Goal: Answer question/provide support: Share knowledge or assist other users

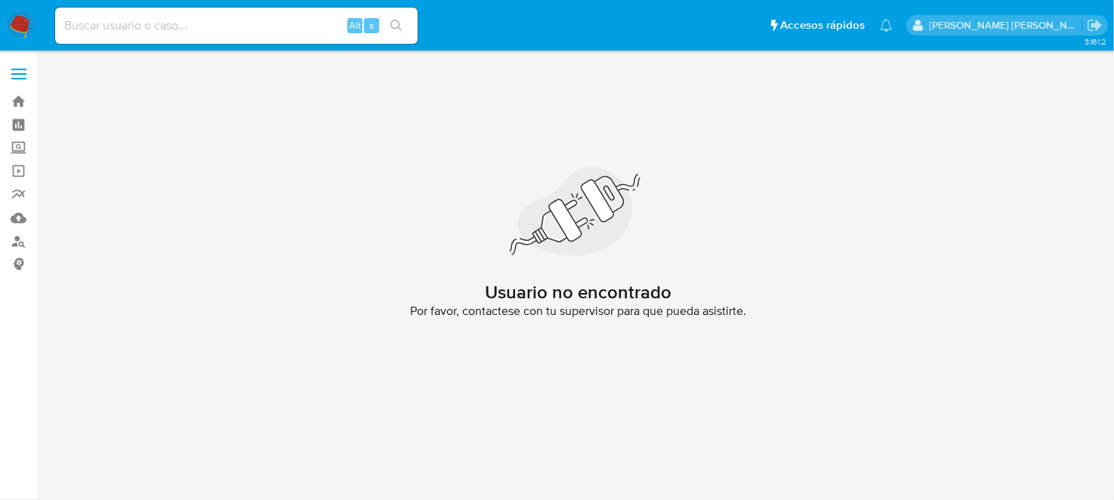
click at [150, 24] on input at bounding box center [236, 26] width 362 height 20
paste input "399737357"
type input "399737357"
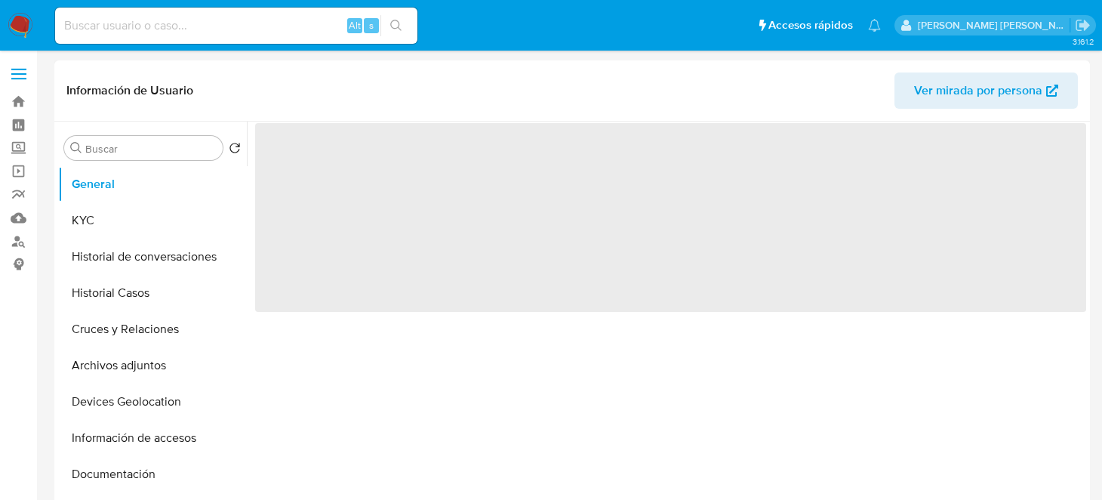
select select "10"
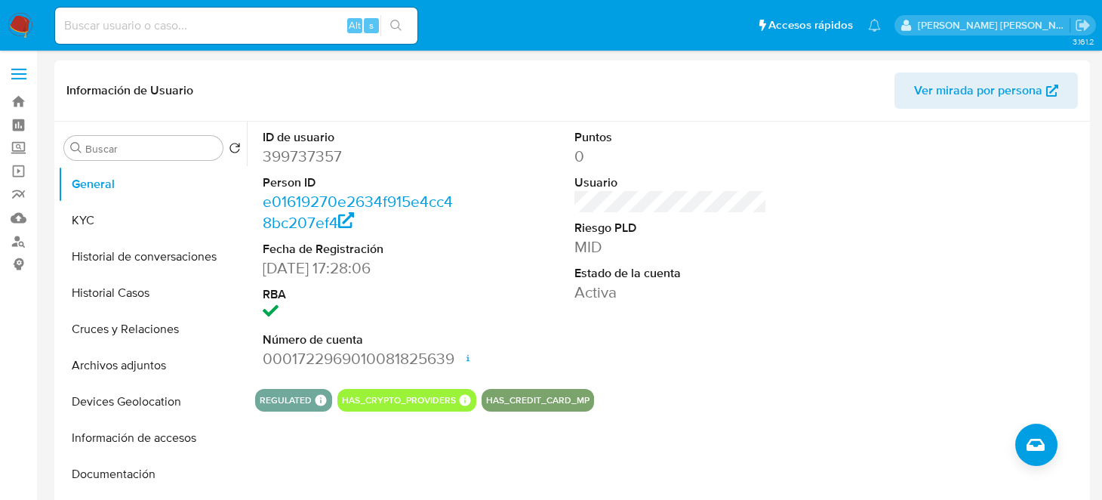
click at [799, 378] on section "ID de usuario 399737357 Person ID e01619270e2634f915e4cc48bc207ef4 Fecha de Reg…" at bounding box center [670, 267] width 831 height 290
click at [85, 213] on button "KYC" at bounding box center [146, 220] width 177 height 36
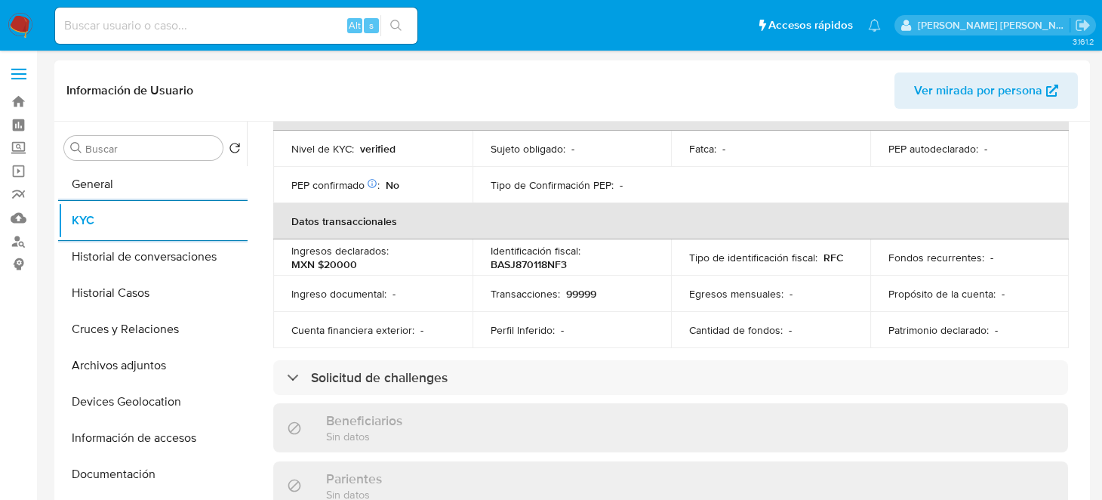
scroll to position [452, 0]
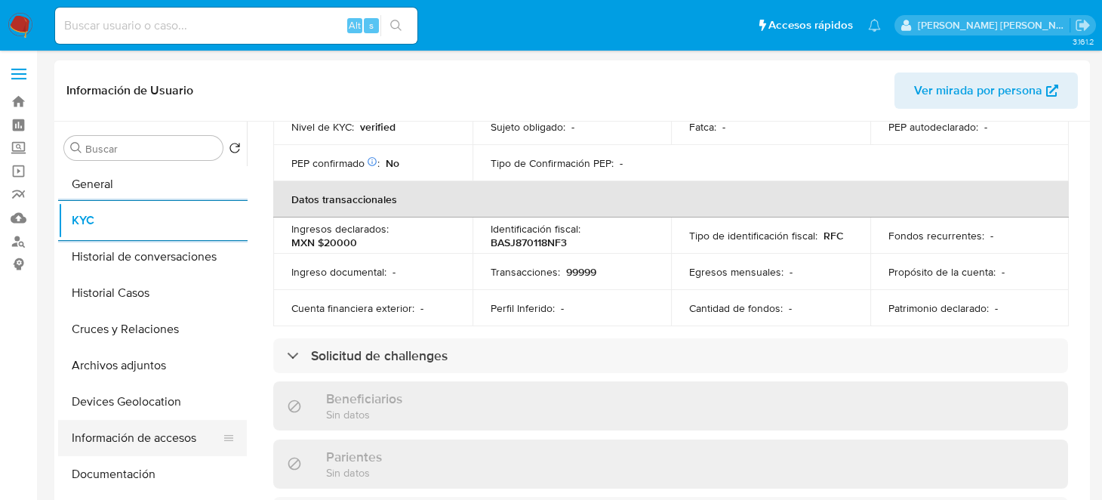
click at [131, 438] on button "Información de accesos" at bounding box center [146, 438] width 177 height 36
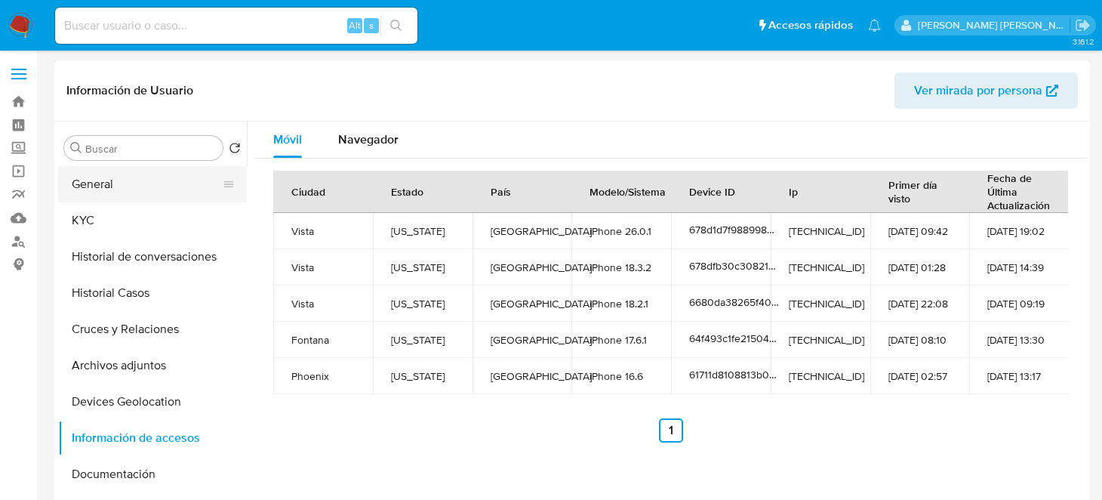
click at [114, 187] on button "General" at bounding box center [146, 184] width 177 height 36
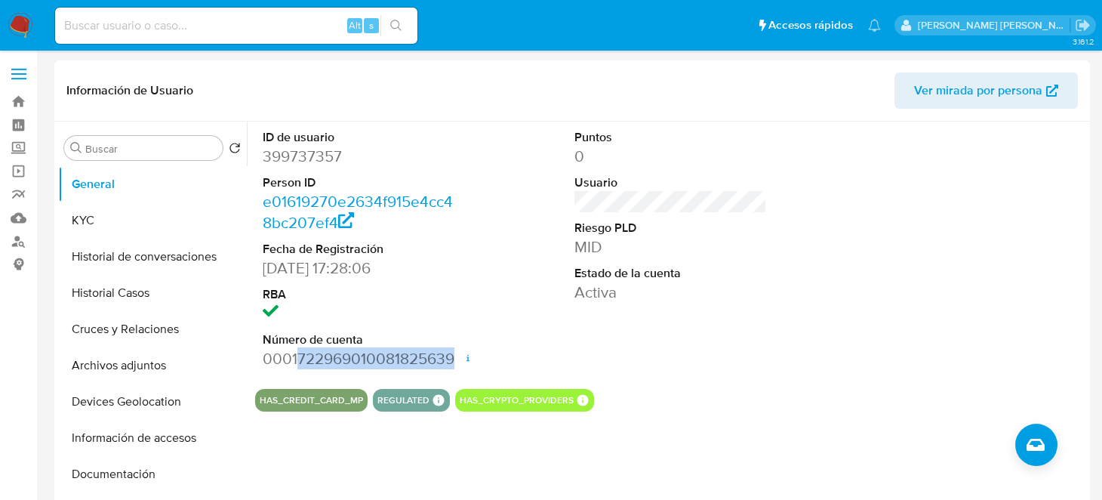
drag, startPoint x: 296, startPoint y: 358, endPoint x: 456, endPoint y: 360, distance: 160.1
click at [456, 360] on div "ID de usuario 399737357 Person ID e01619270e2634f915e4cc48bc207ef4 Fecha de Reg…" at bounding box center [359, 249] width 208 height 255
copy dd "722969010081825639"
click at [314, 153] on dd "399737357" at bounding box center [359, 156] width 193 height 21
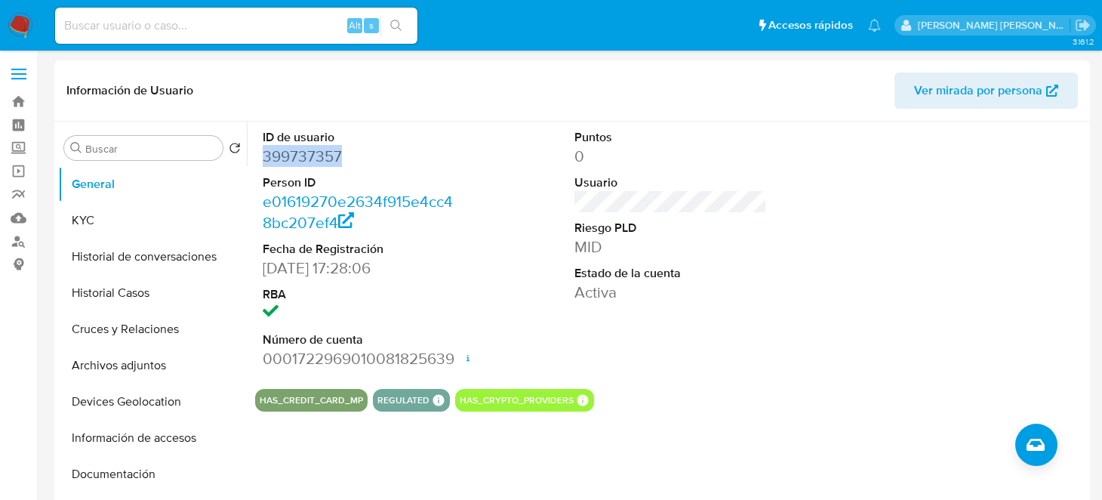
click at [314, 153] on dd "399737357" at bounding box center [359, 156] width 193 height 21
copy dd "399737357"
click at [136, 213] on button "KYC" at bounding box center [146, 220] width 177 height 36
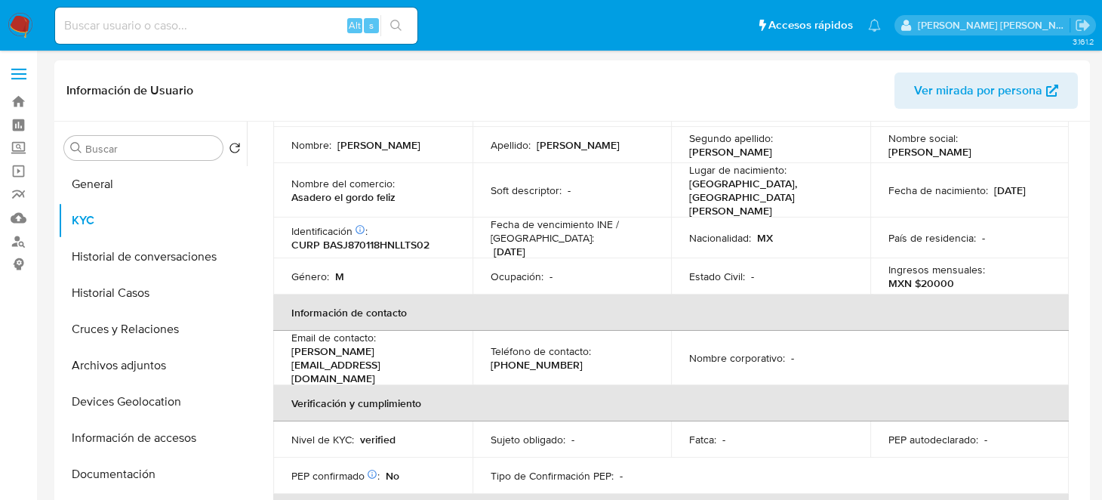
scroll to position [150, 0]
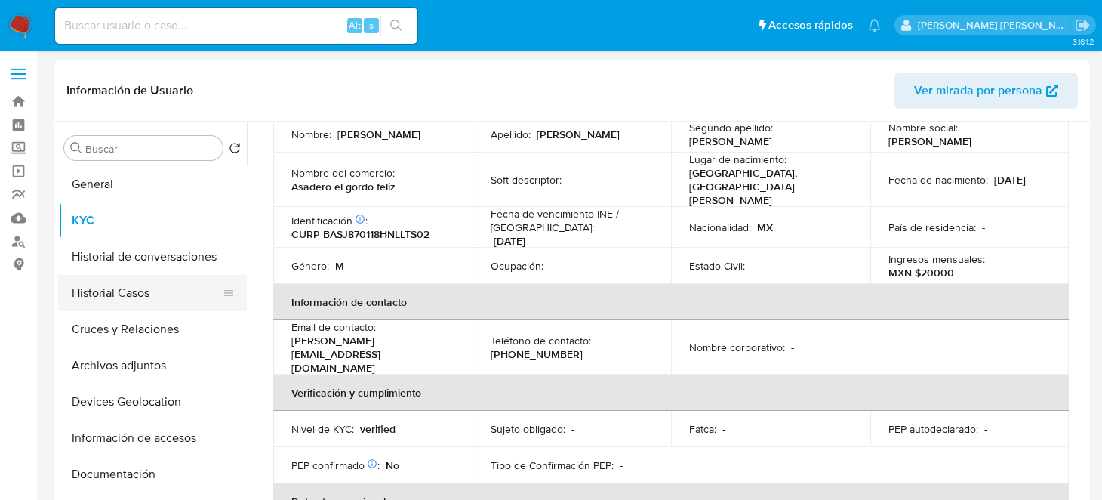
click at [110, 298] on button "Historial Casos" at bounding box center [146, 293] width 177 height 36
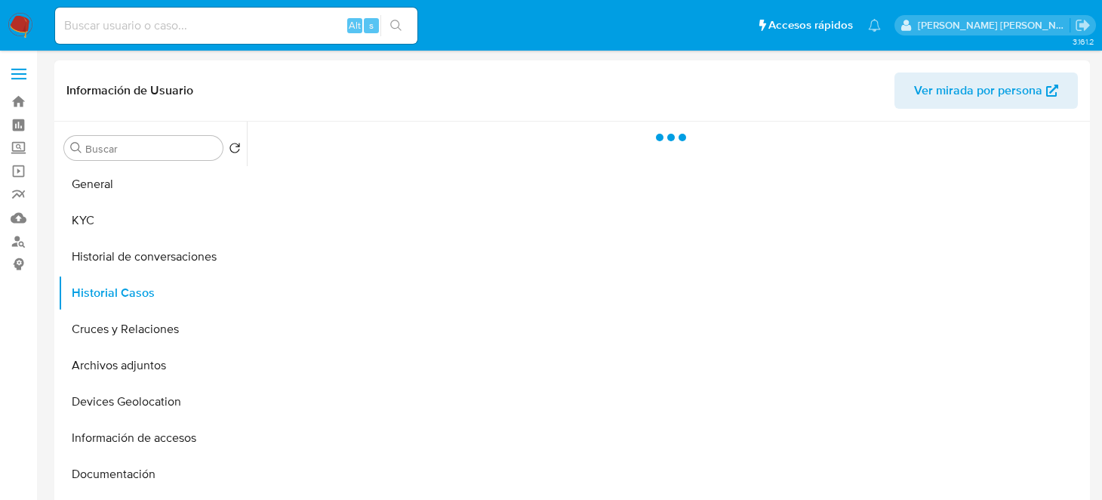
scroll to position [0, 0]
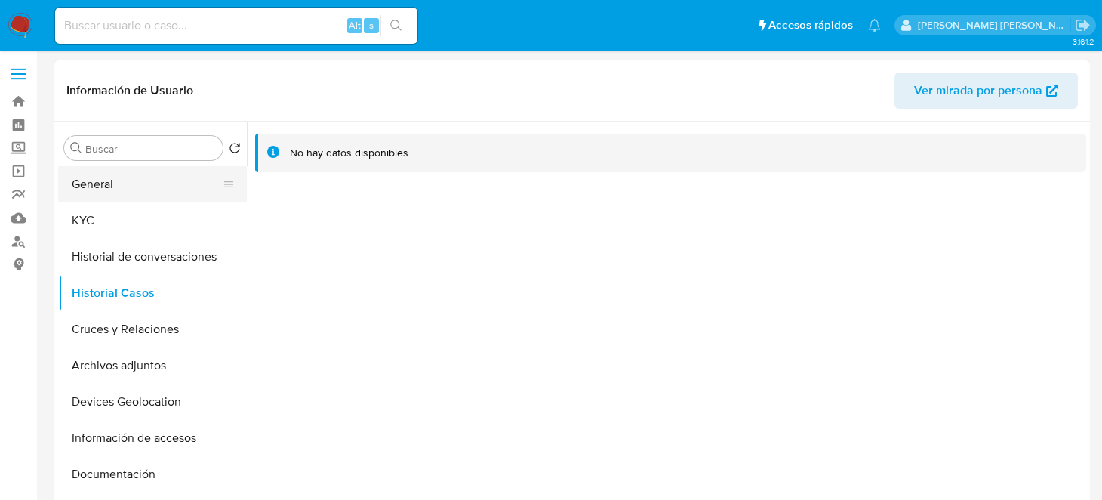
click at [131, 197] on button "General" at bounding box center [146, 184] width 177 height 36
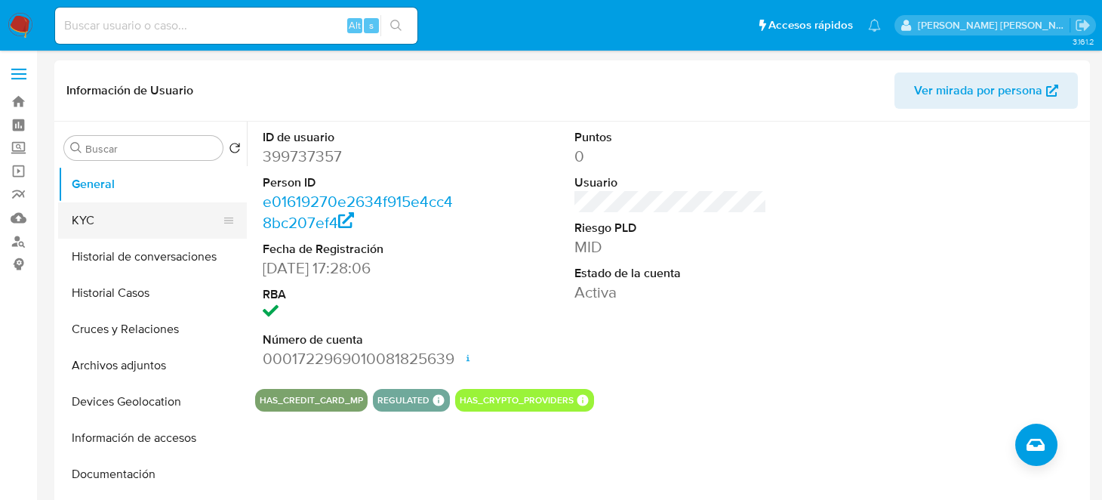
click at [115, 214] on button "KYC" at bounding box center [146, 220] width 177 height 36
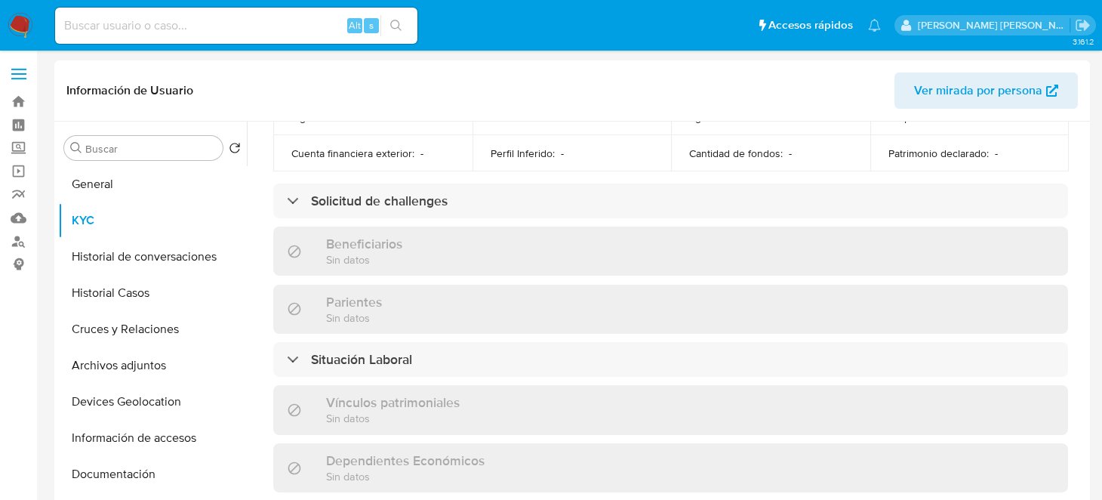
scroll to position [680, 0]
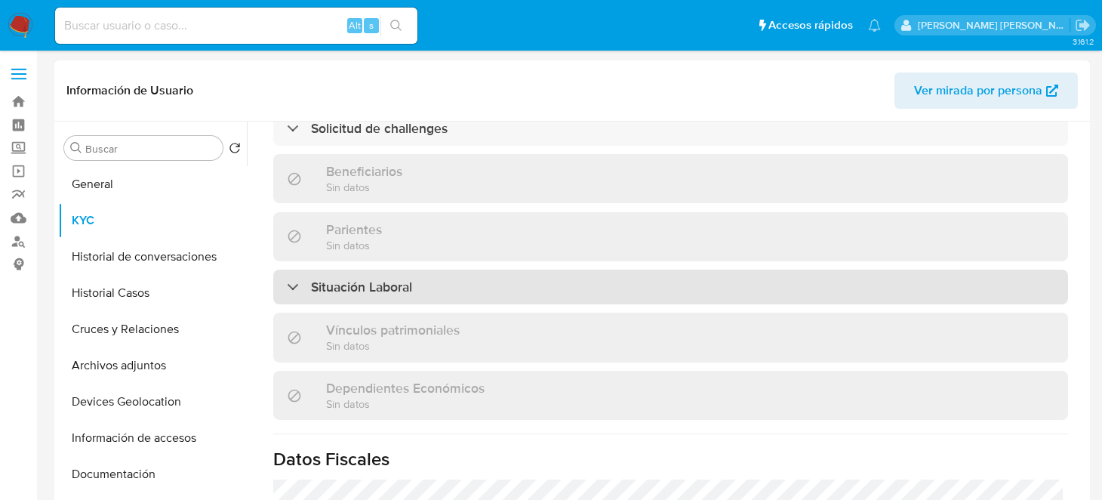
click at [492, 270] on div "Situación Laboral" at bounding box center [670, 287] width 795 height 35
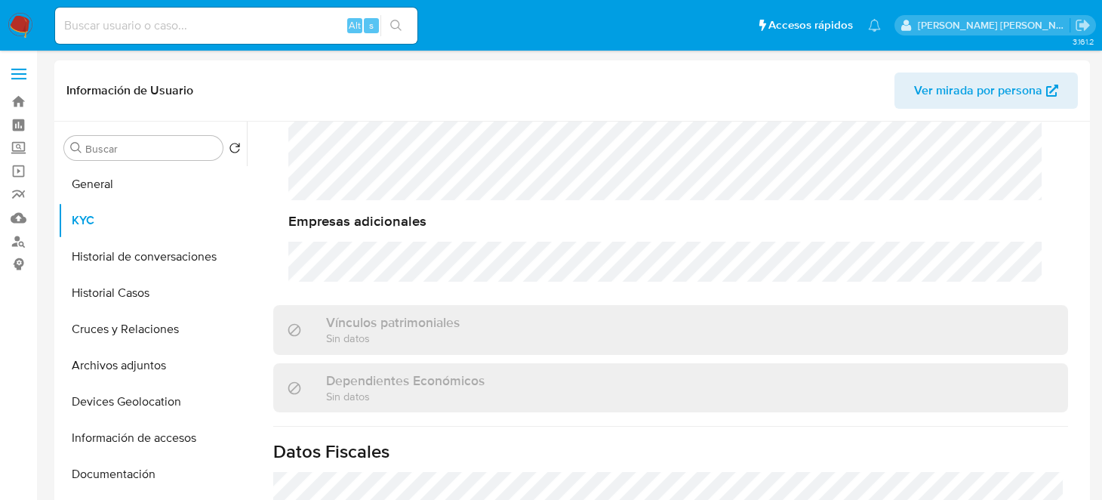
scroll to position [1157, 0]
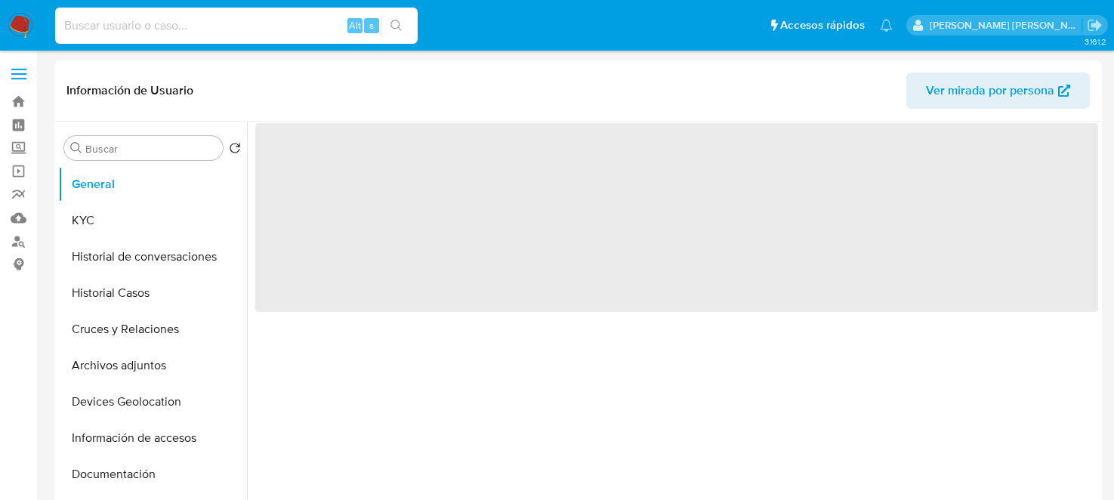
click at [126, 25] on input at bounding box center [236, 26] width 362 height 20
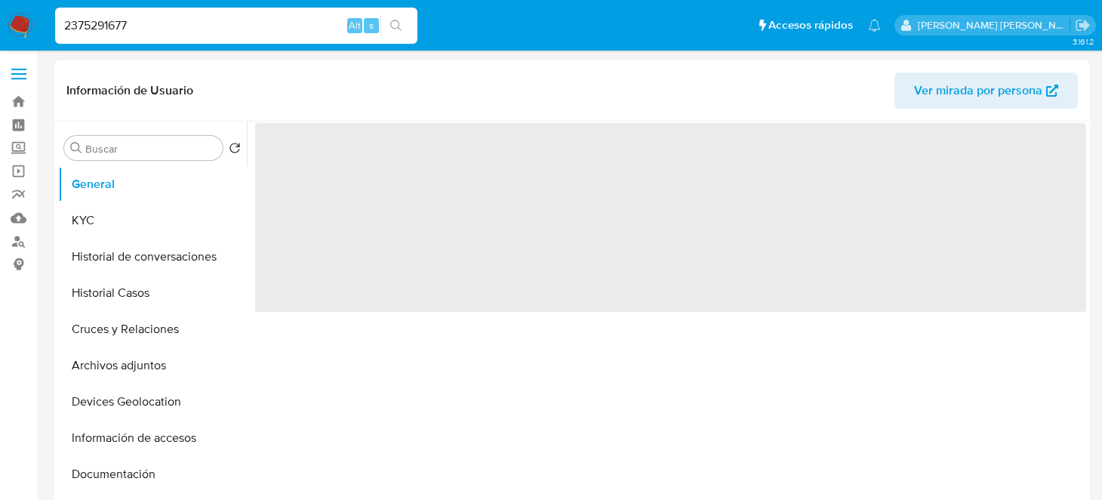
type input "2375291677"
select select "10"
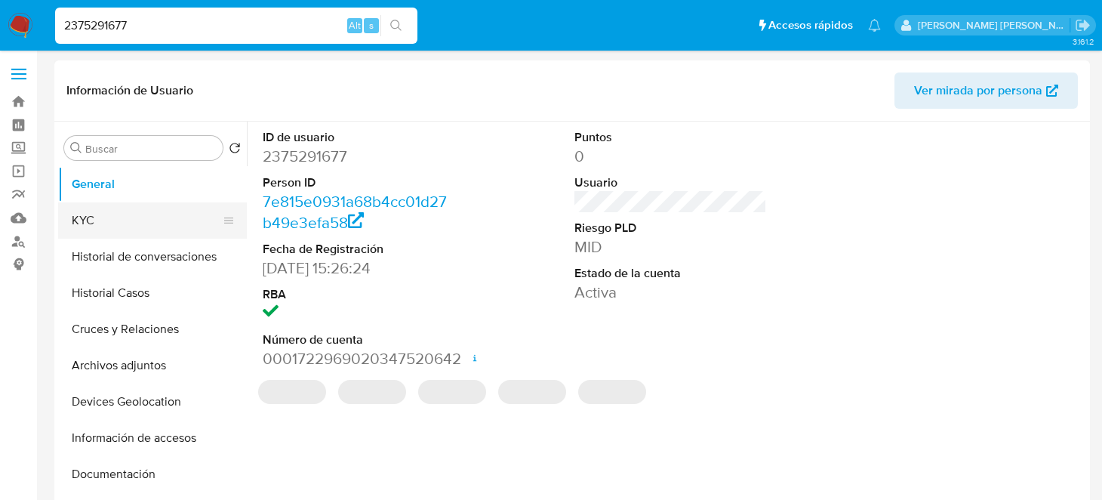
click at [161, 234] on button "KYC" at bounding box center [146, 220] width 177 height 36
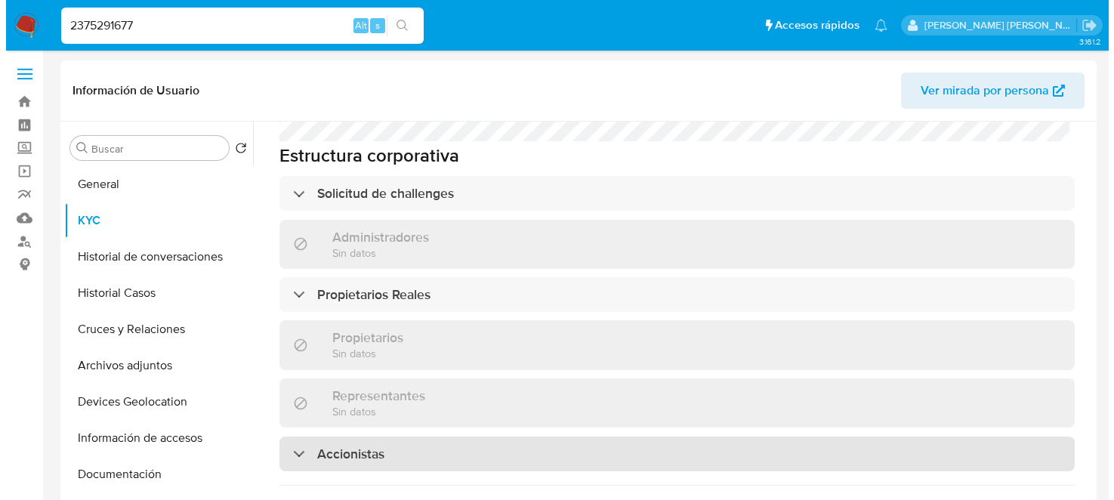
scroll to position [906, 0]
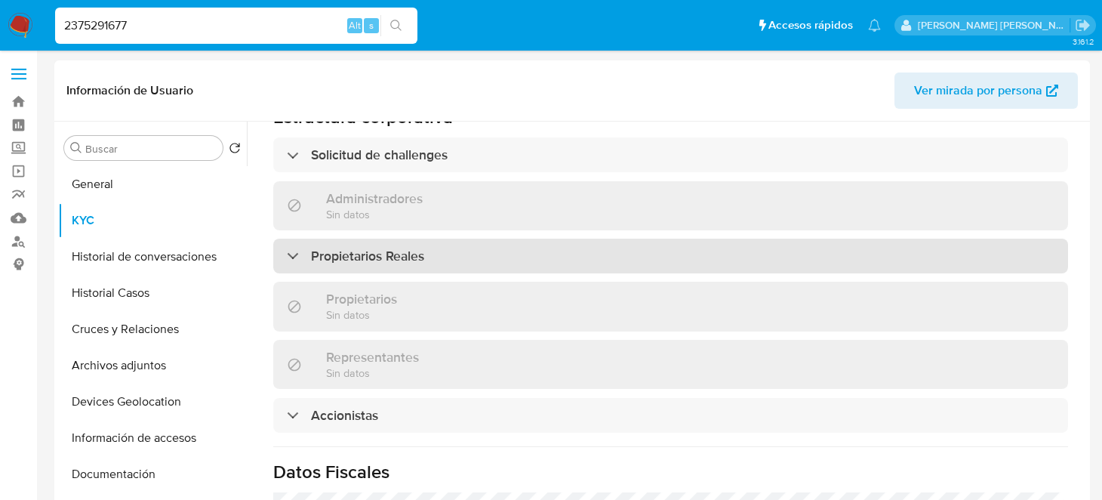
click at [497, 239] on div "Propietarios Reales" at bounding box center [670, 256] width 795 height 35
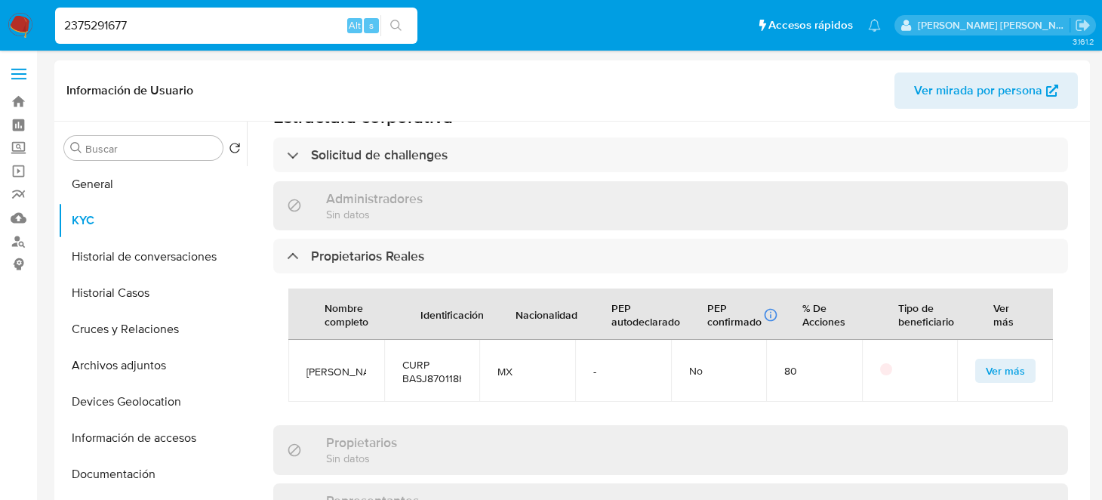
click at [1001, 360] on span "Ver más" at bounding box center [1005, 370] width 39 height 21
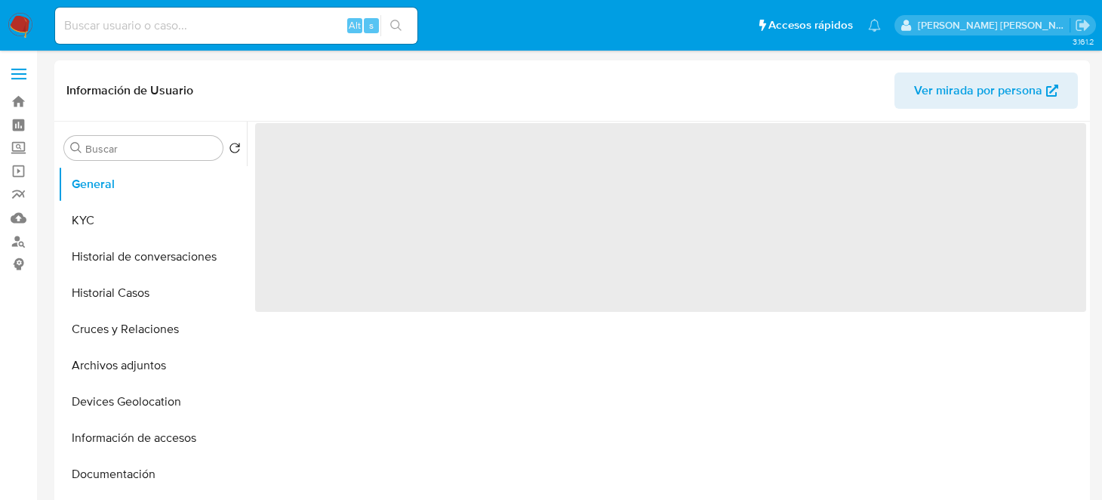
click at [180, 32] on input at bounding box center [236, 26] width 362 height 20
click at [183, 35] on div "Alt s" at bounding box center [236, 26] width 362 height 36
click at [178, 32] on input at bounding box center [236, 26] width 362 height 20
select select "10"
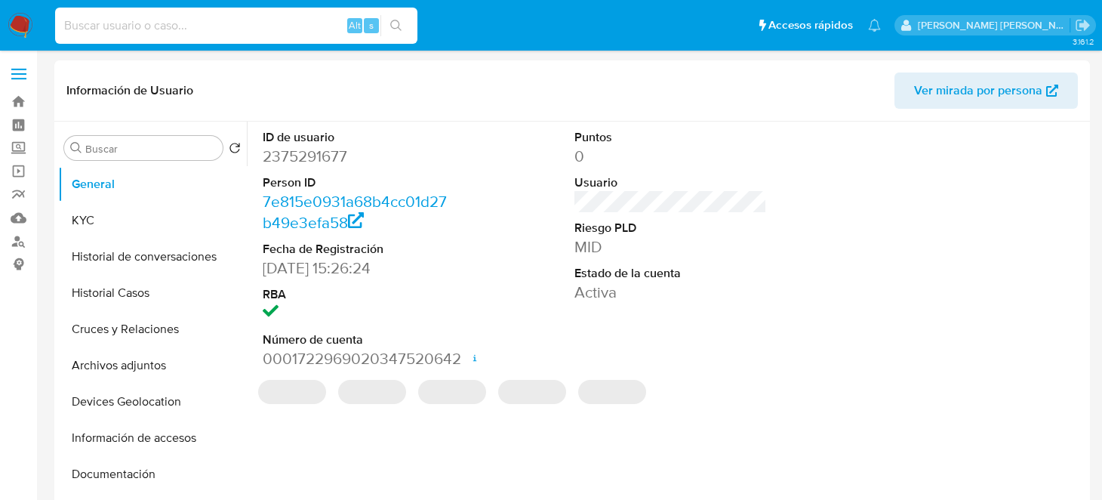
paste input "2332715712"
type input "2332715712"
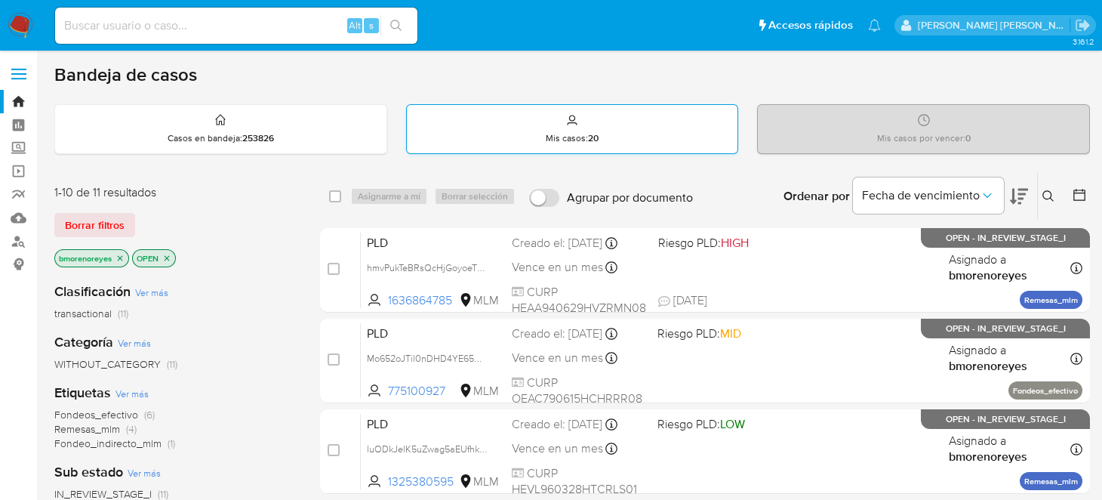
click at [584, 138] on p "Mis casos : 20" at bounding box center [572, 138] width 53 height 12
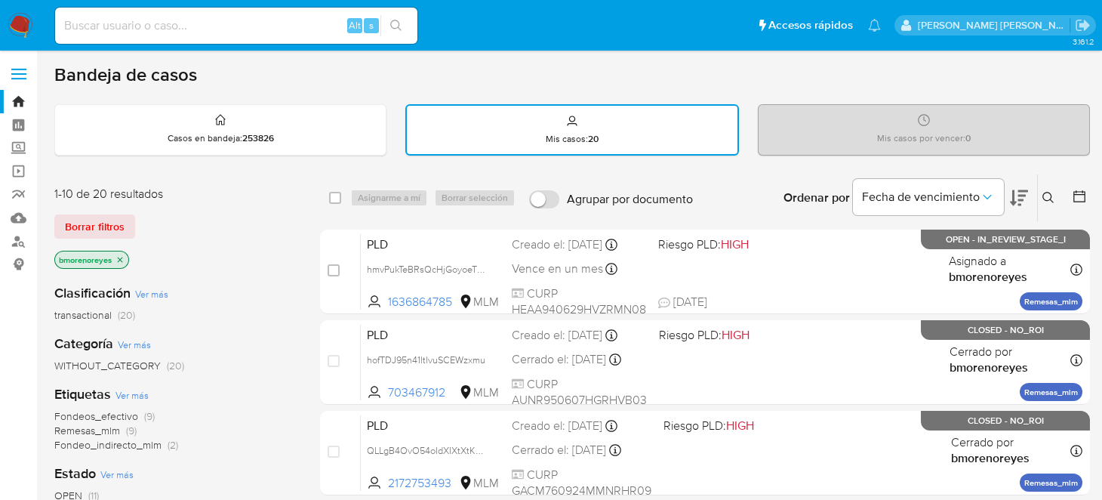
click at [1047, 196] on icon at bounding box center [1049, 198] width 12 height 12
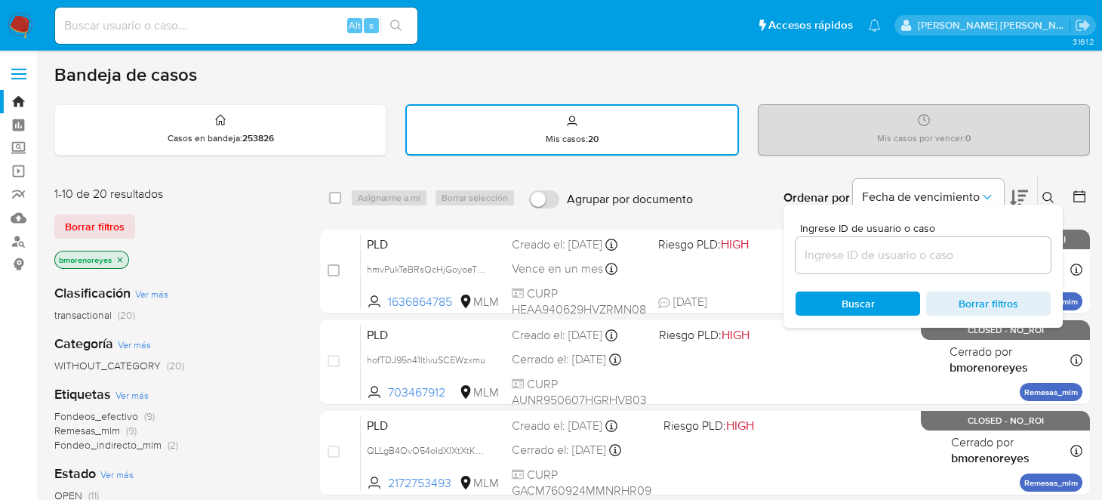
click at [812, 253] on input at bounding box center [923, 255] width 255 height 20
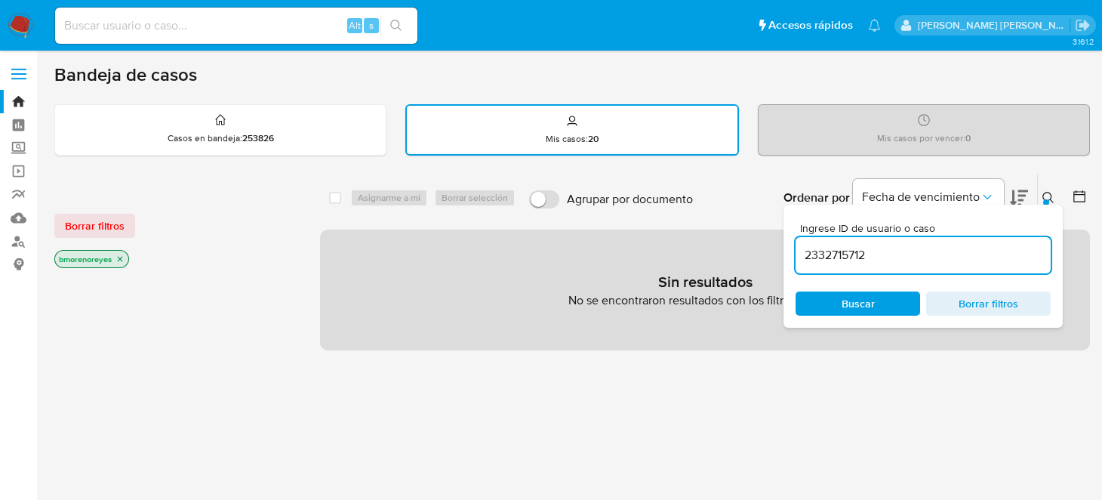
click at [897, 256] on input "2332715712" at bounding box center [923, 255] width 255 height 20
type input "2332715712"
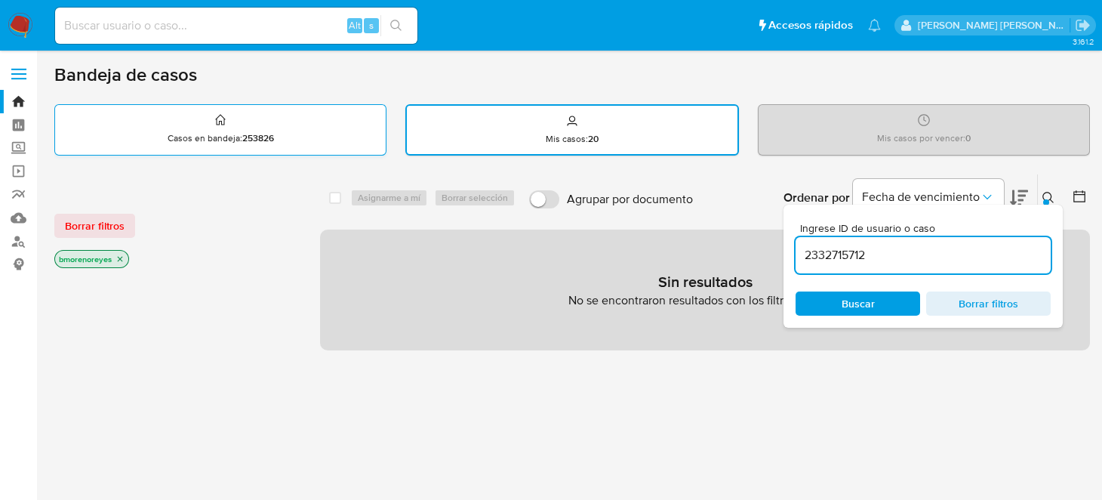
click at [300, 143] on div "Casos en bandeja : 253826" at bounding box center [220, 129] width 331 height 48
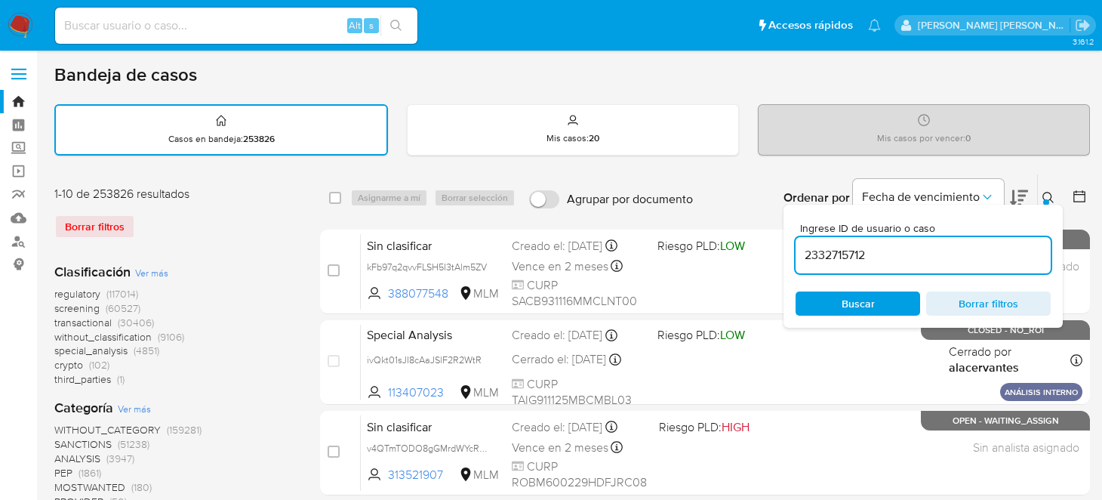
drag, startPoint x: 264, startPoint y: 218, endPoint x: 370, endPoint y: 219, distance: 105.7
click at [268, 216] on div "Borrar filtros" at bounding box center [175, 226] width 242 height 24
click at [224, 287] on div "regulatory (117014) screening (60527) transactional (30406) without_classificat…" at bounding box center [175, 337] width 242 height 100
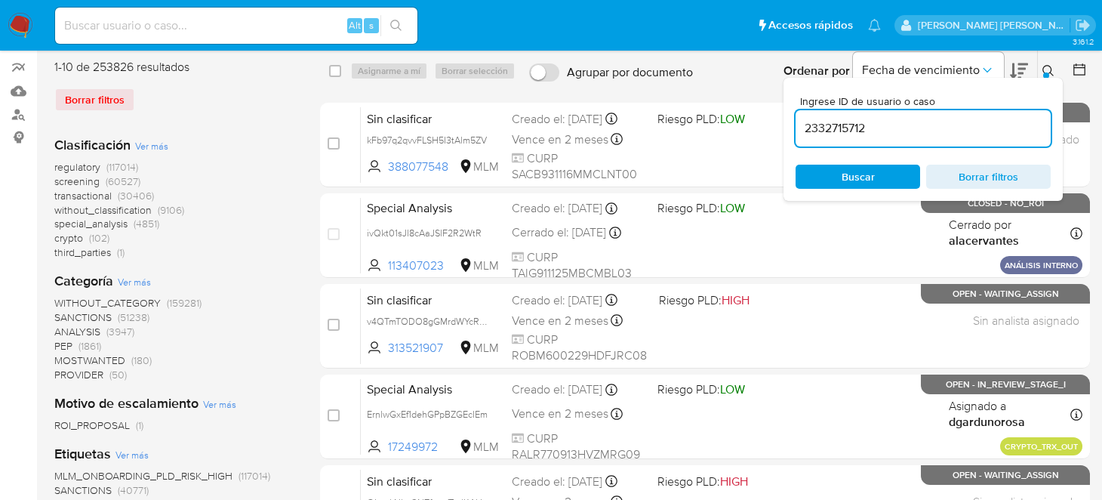
scroll to position [75, 0]
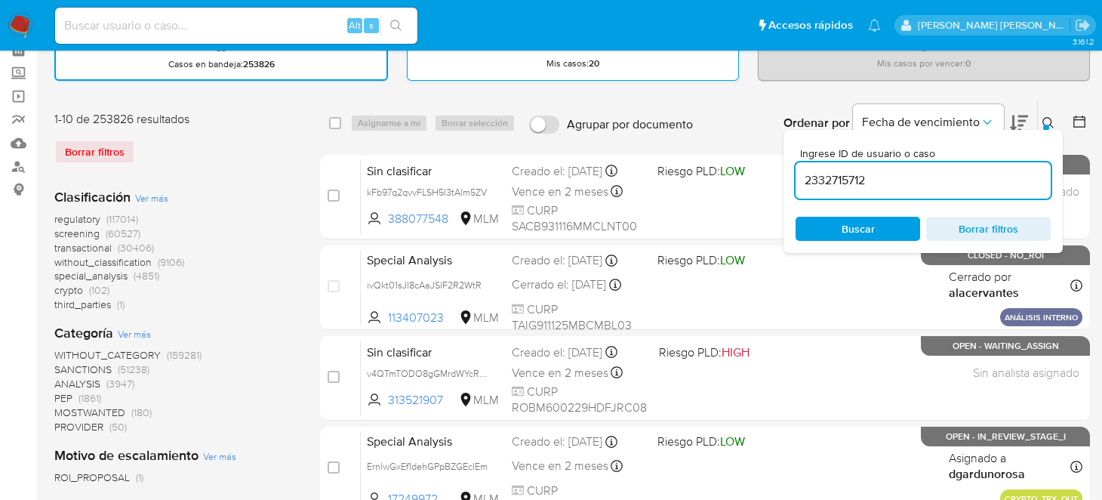
click at [566, 58] on p "Mis casos : 20" at bounding box center [573, 63] width 53 height 12
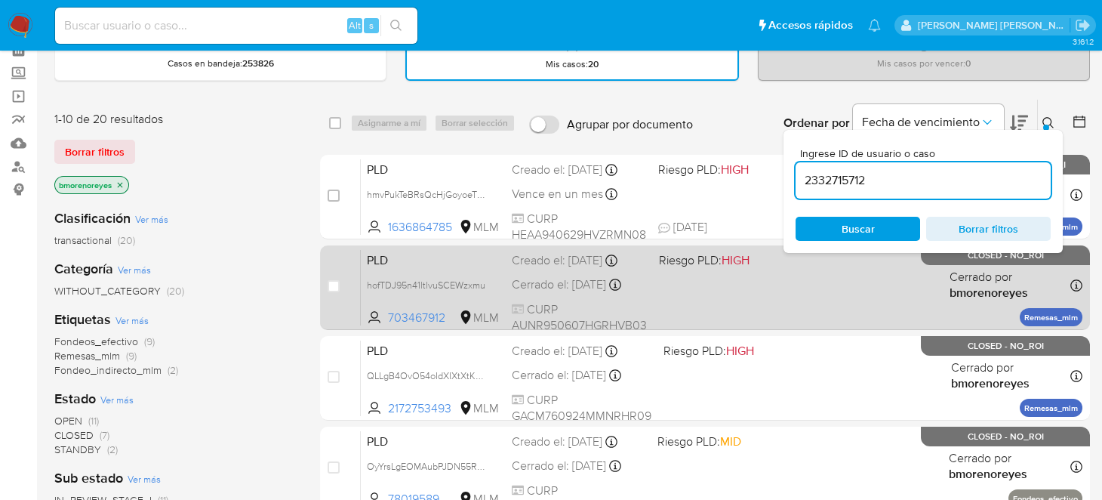
scroll to position [150, 0]
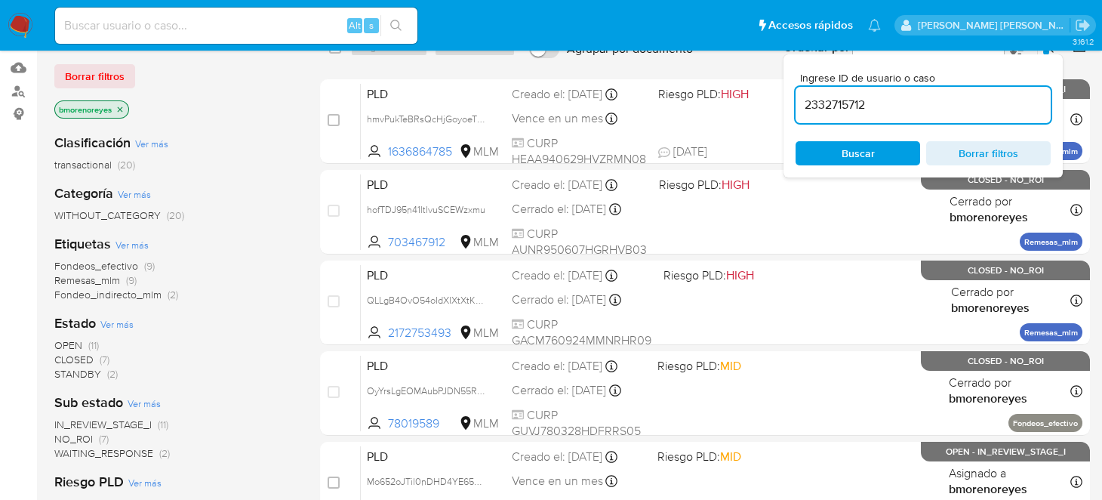
click at [961, 146] on span "Borrar filtros" at bounding box center [988, 153] width 103 height 21
click at [271, 168] on div "transactional (20)" at bounding box center [175, 165] width 242 height 14
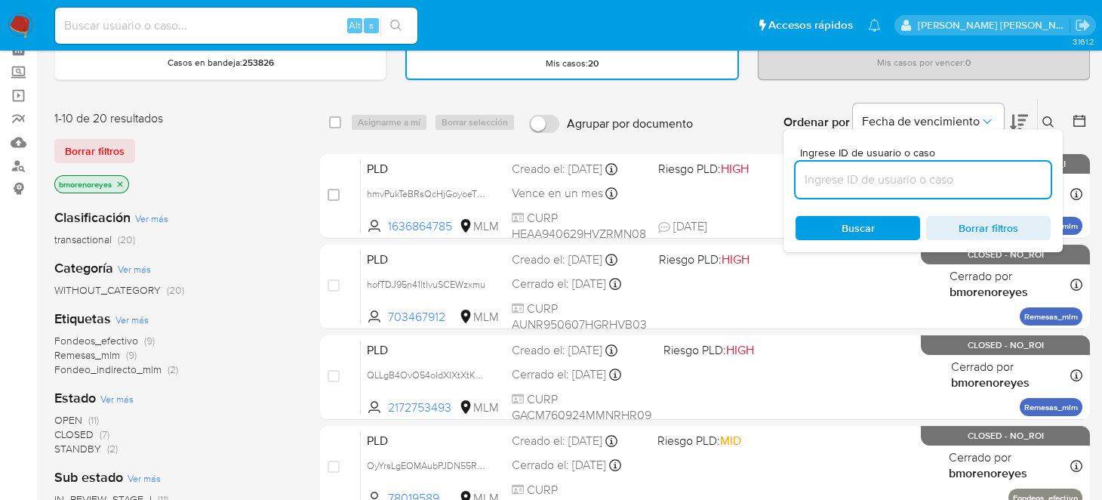
scroll to position [0, 0]
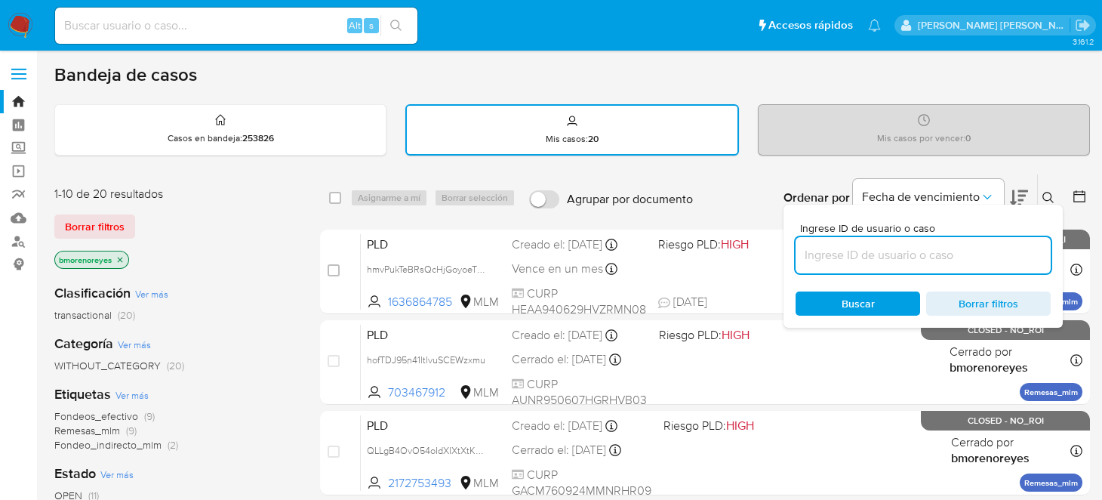
click at [1044, 195] on icon at bounding box center [1049, 198] width 12 height 12
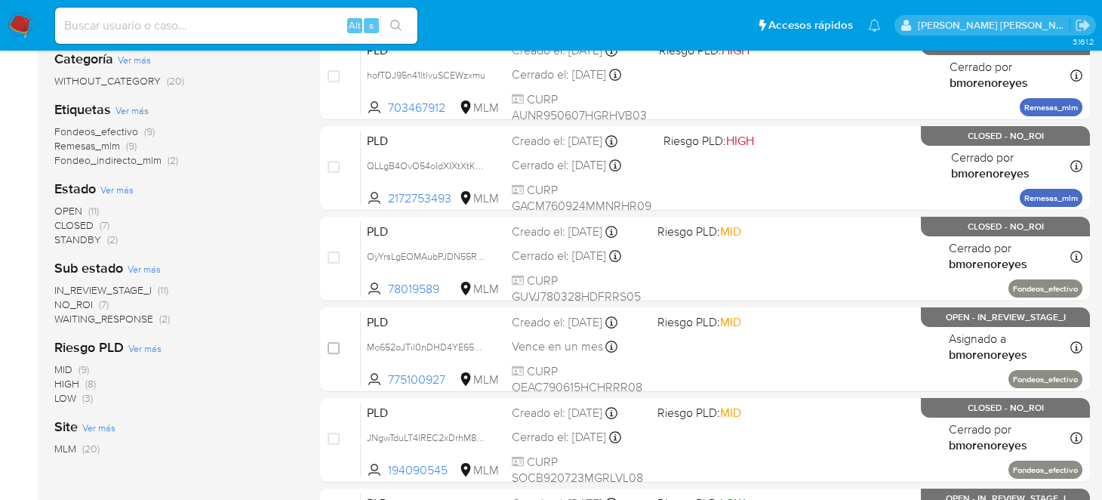
scroll to position [293, 0]
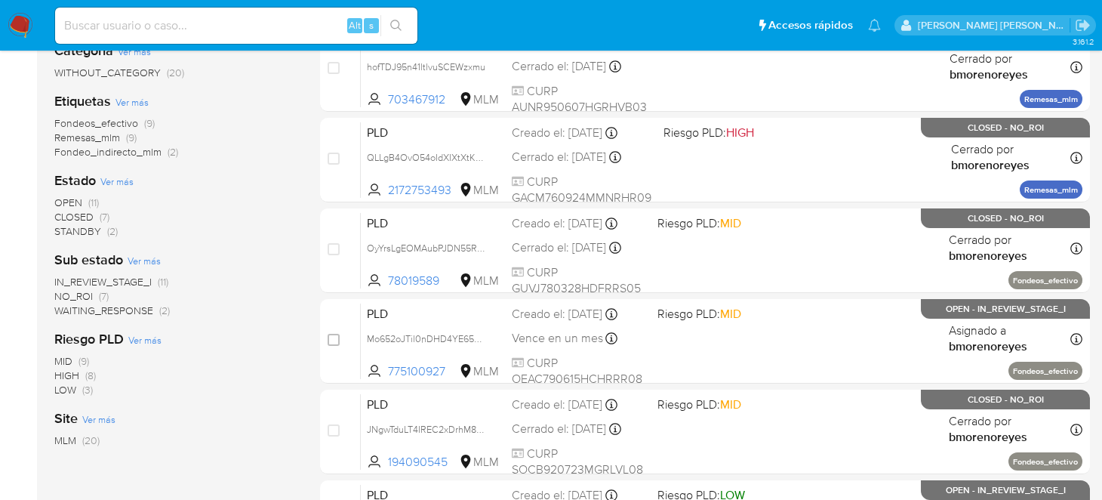
click at [70, 206] on span "OPEN" at bounding box center [68, 202] width 28 height 15
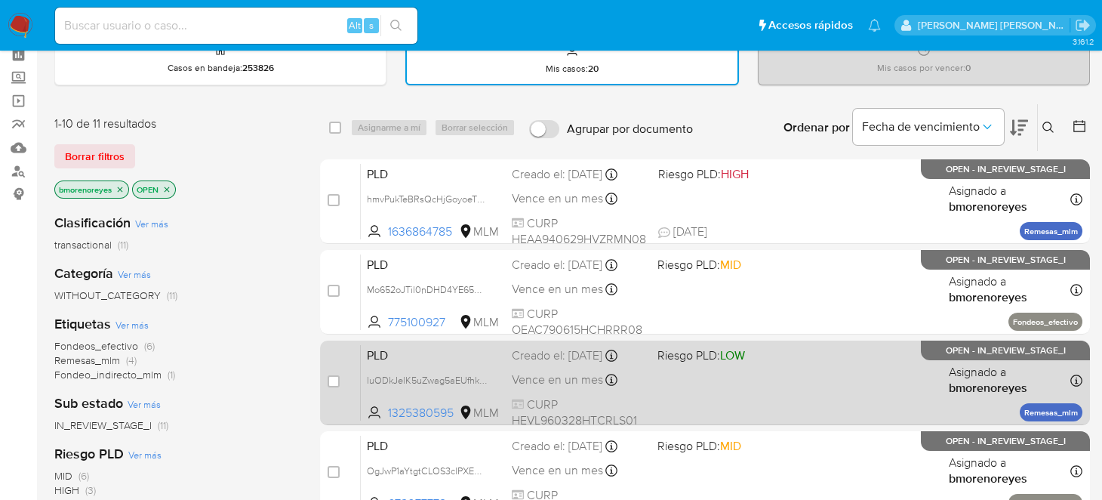
scroll to position [150, 0]
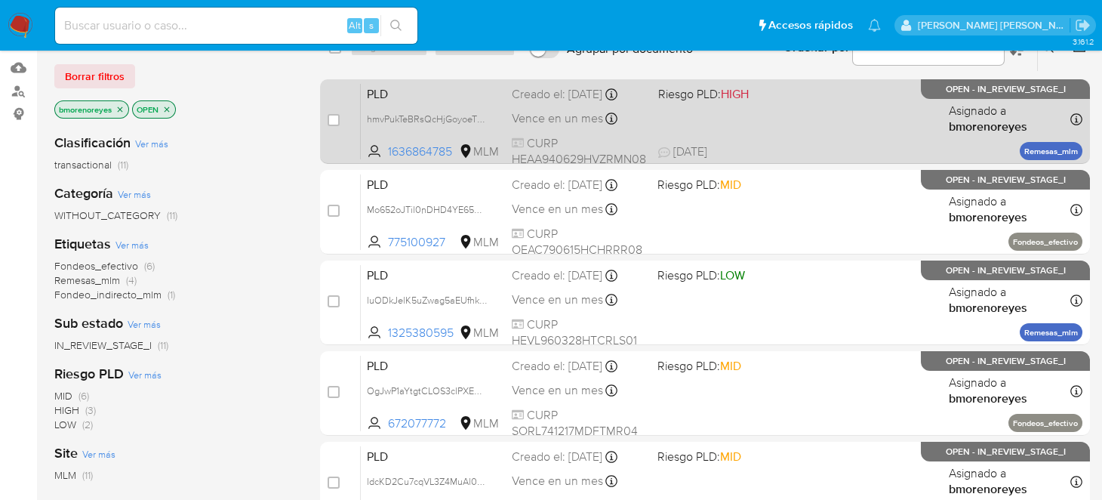
click at [802, 125] on div "PLD hmvPukTeBRsQcHjGoyoeTNMy 1636864785 MLM Riesgo PLD: HIGH Creado el: 12/09/2…" at bounding box center [722, 121] width 722 height 76
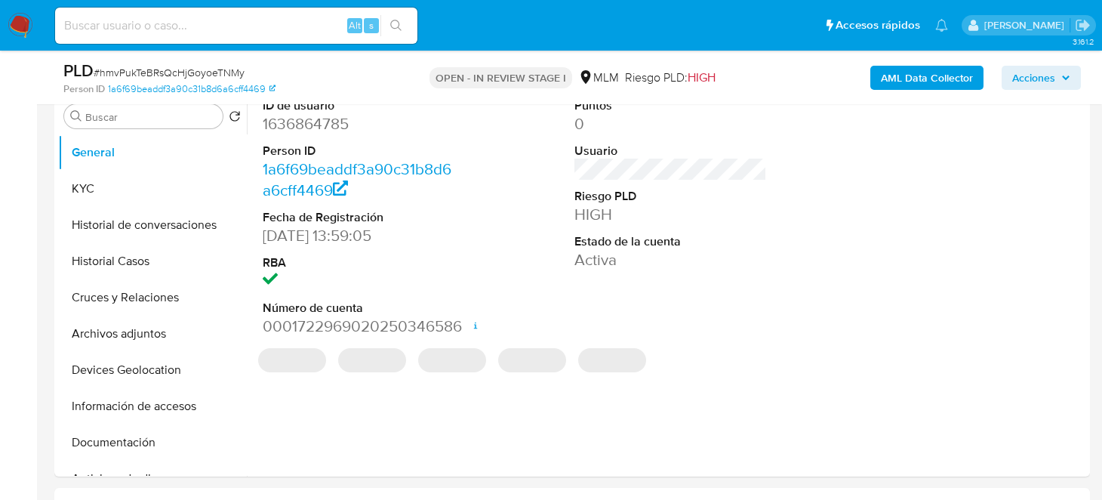
select select "10"
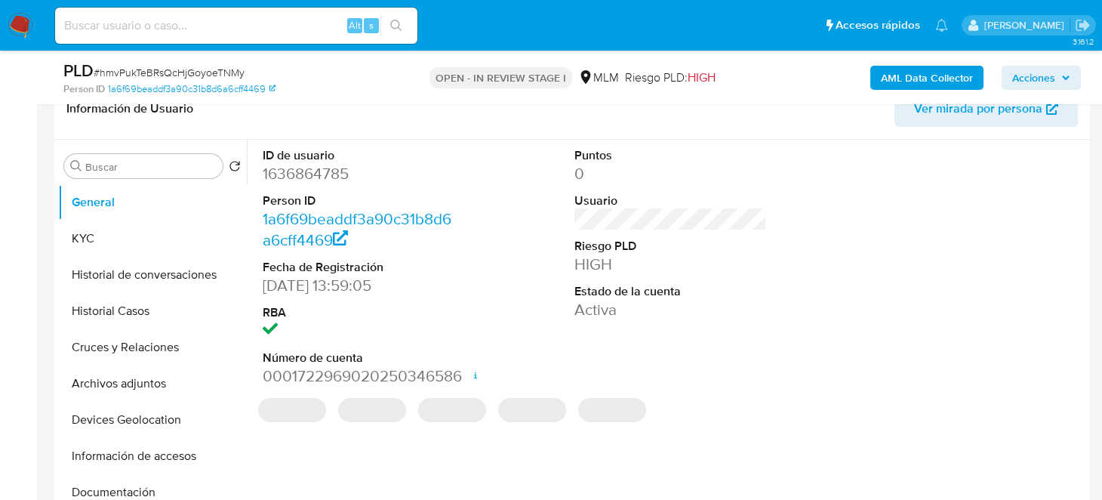
scroll to position [227, 0]
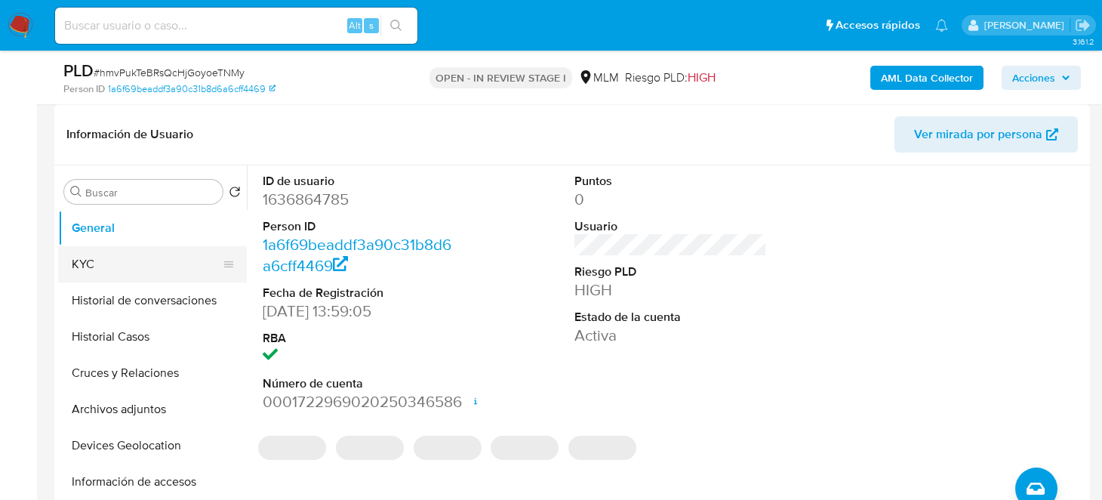
drag, startPoint x: 134, startPoint y: 255, endPoint x: 160, endPoint y: 256, distance: 26.4
click at [134, 255] on button "KYC" at bounding box center [146, 264] width 177 height 36
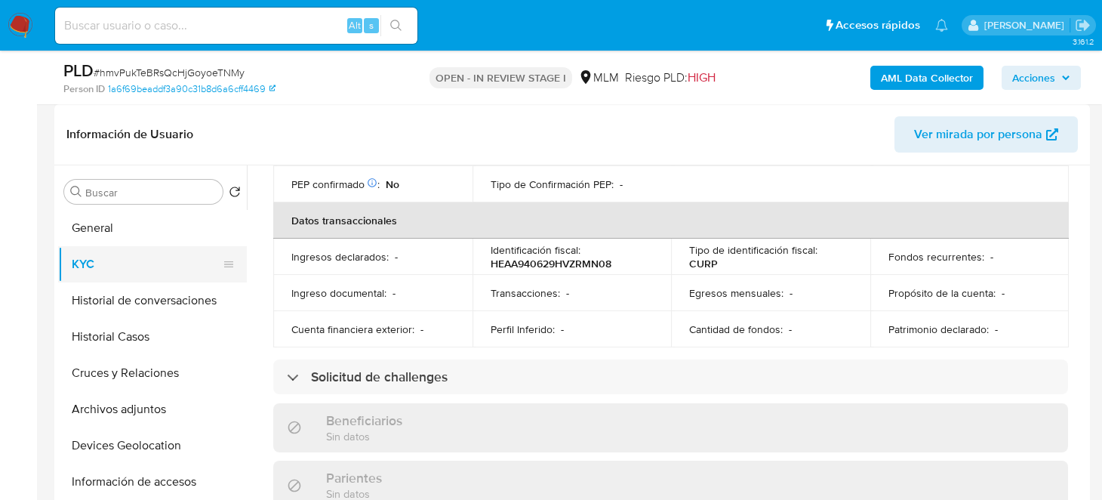
scroll to position [452, 0]
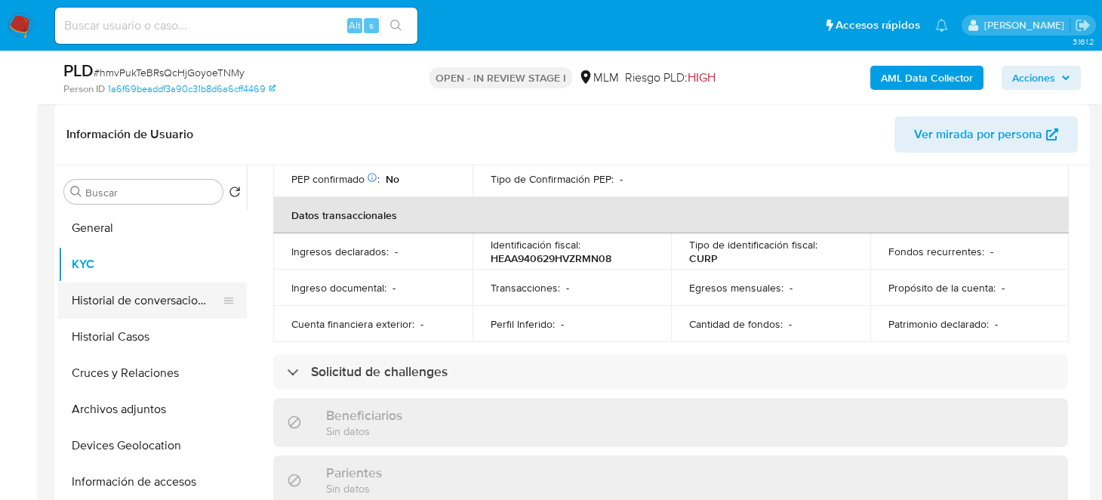
click at [166, 300] on button "Historial de conversaciones" at bounding box center [146, 300] width 177 height 36
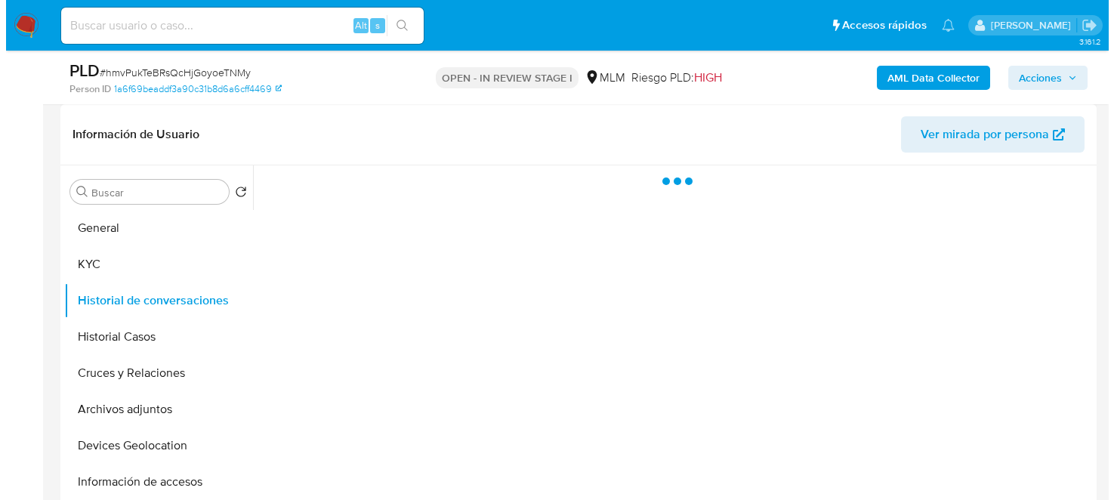
scroll to position [0, 0]
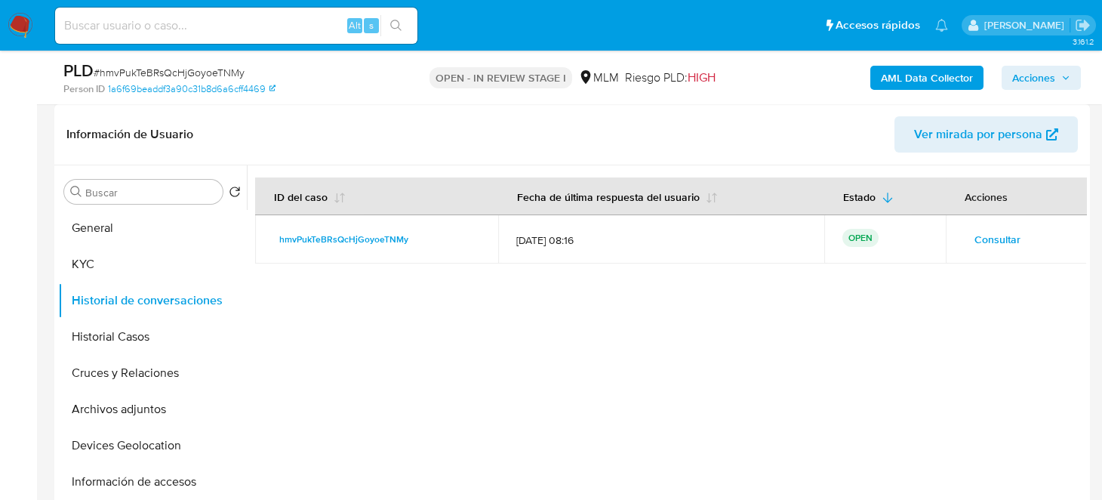
click at [1007, 233] on span "Consultar" at bounding box center [998, 239] width 46 height 21
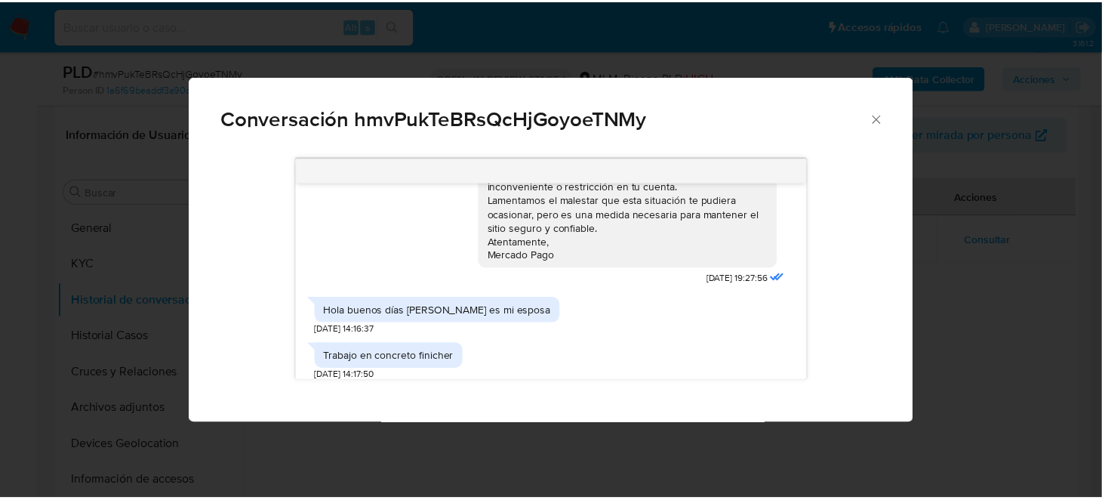
scroll to position [255, 0]
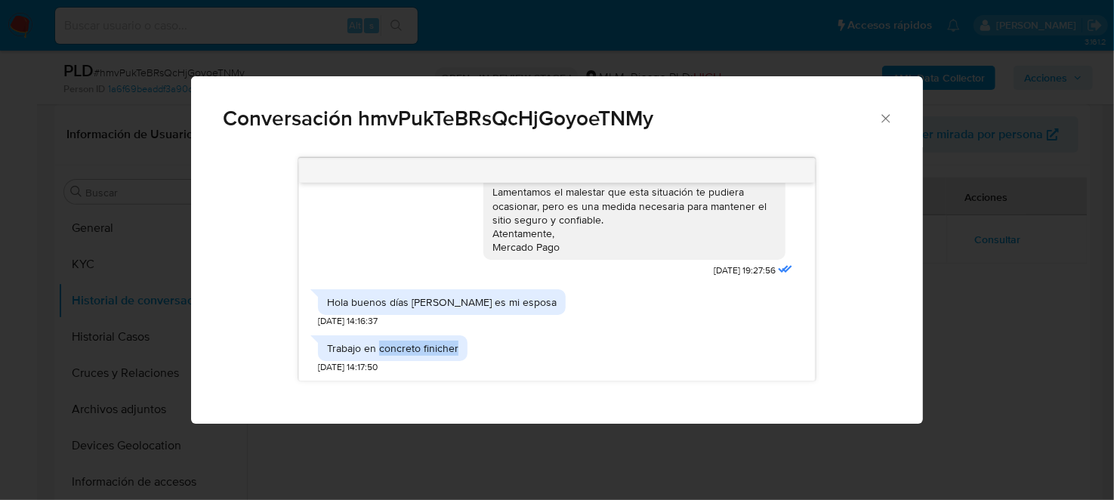
drag, startPoint x: 378, startPoint y: 348, endPoint x: 464, endPoint y: 350, distance: 86.1
click at [464, 350] on div "Trabajo en concreto finicher 02/10/2025 14:17:50" at bounding box center [557, 351] width 479 height 46
copy div "concreto finicher"
click at [991, 347] on div "Conversación hmvPukTeBRsQcHjGoyoeTNMy Estimado Cliente, Te comunicamos que de a…" at bounding box center [557, 250] width 1114 height 500
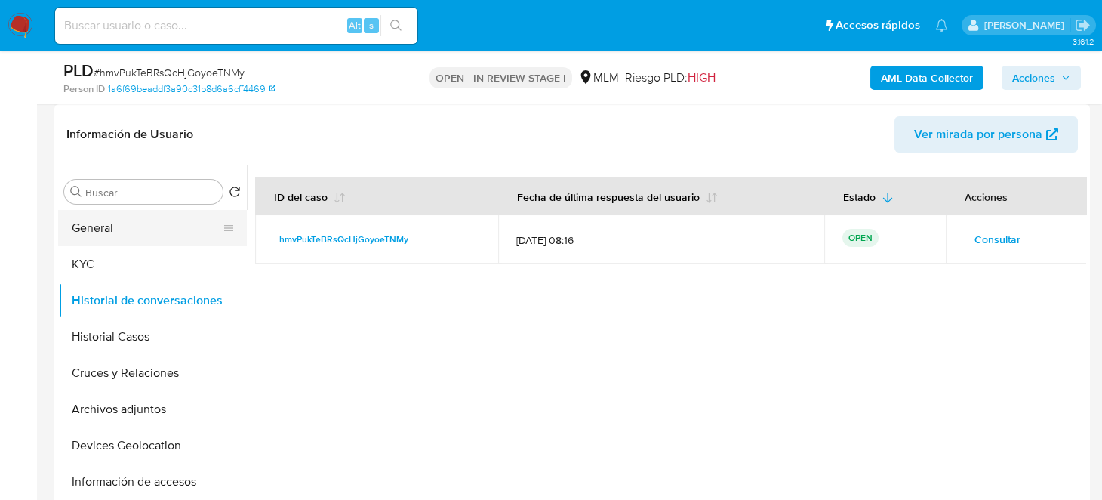
click at [128, 233] on button "General" at bounding box center [146, 228] width 177 height 36
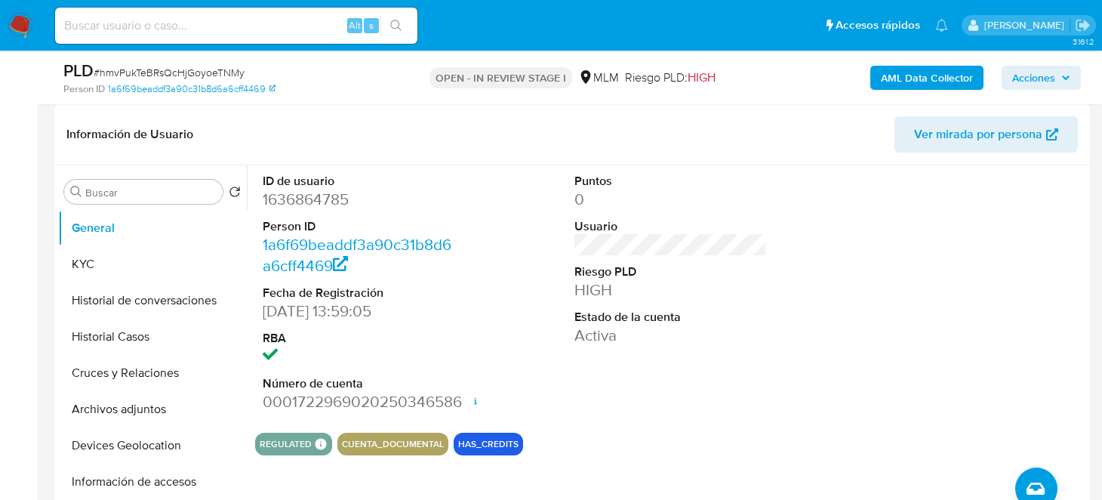
click at [319, 201] on dd "1636864785" at bounding box center [359, 199] width 193 height 21
copy dd "1636864785"
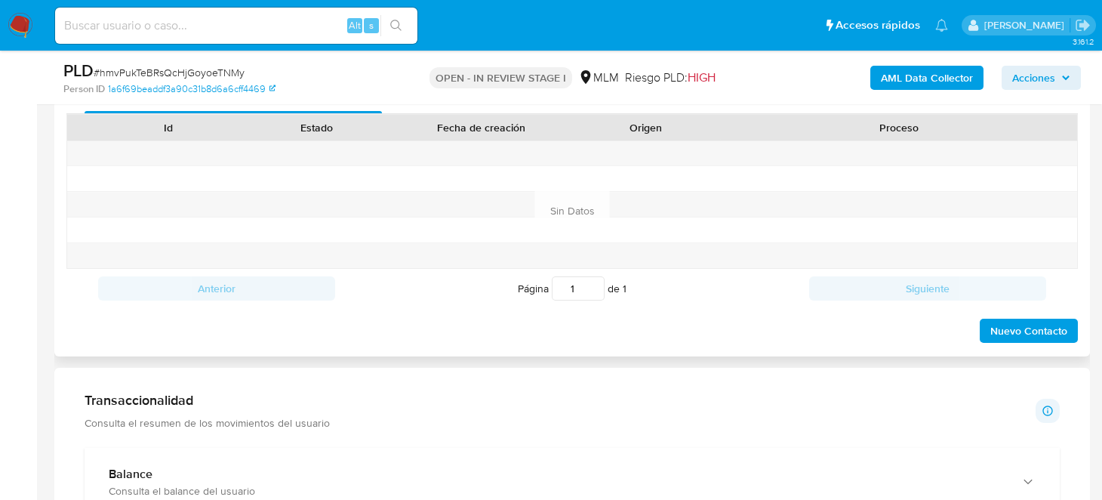
scroll to position [680, 0]
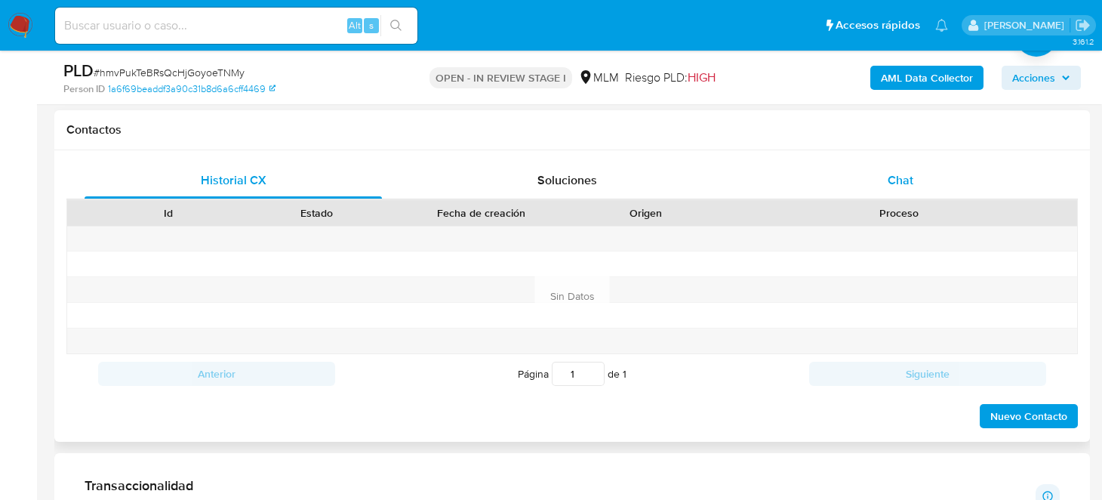
click at [915, 180] on div "Chat" at bounding box center [901, 180] width 298 height 36
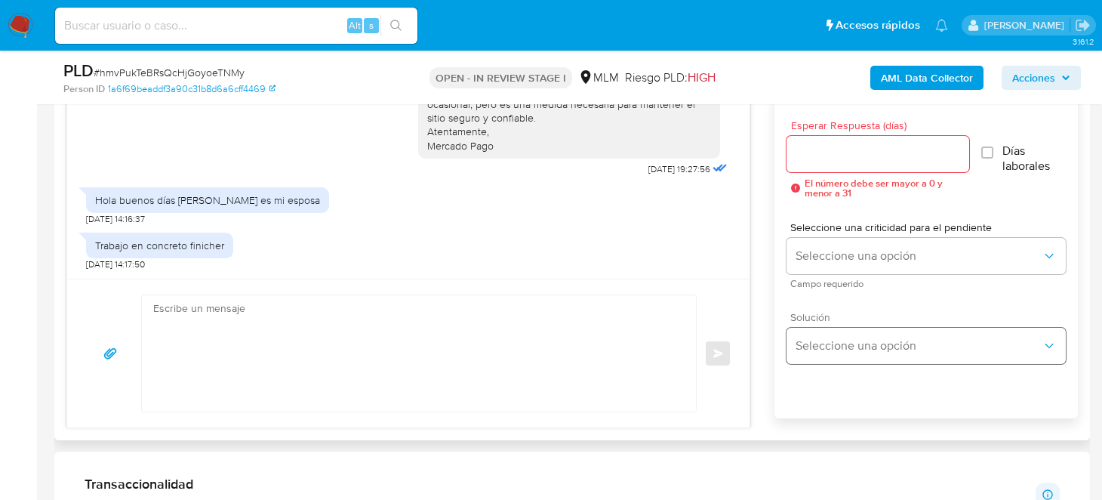
scroll to position [754, 0]
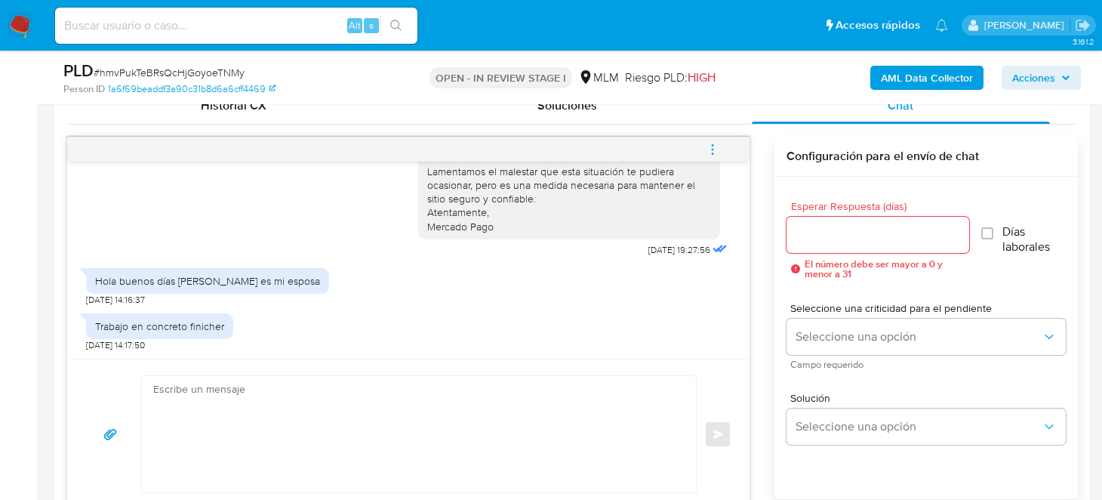
click at [840, 236] on input "Esperar Respuesta (días)" at bounding box center [878, 235] width 183 height 20
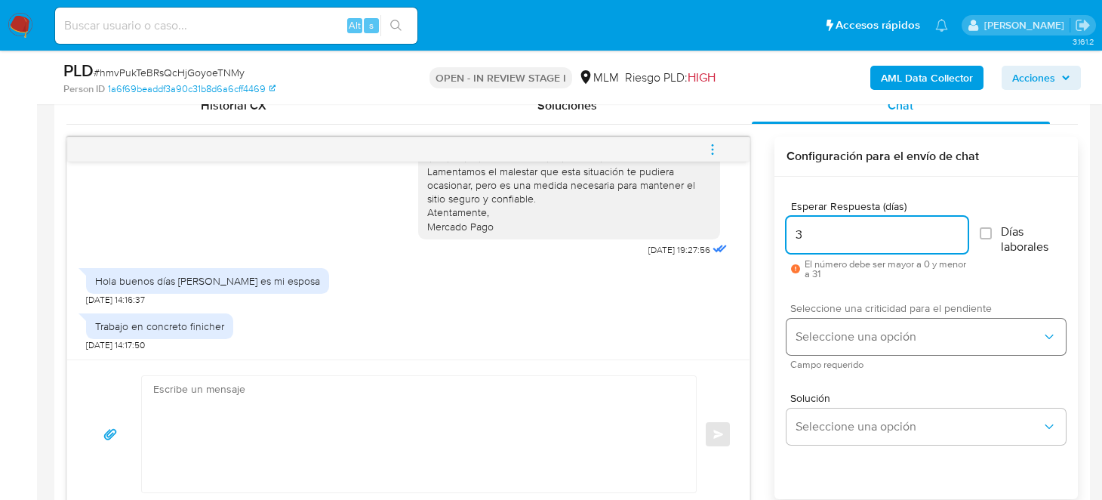
type input "3"
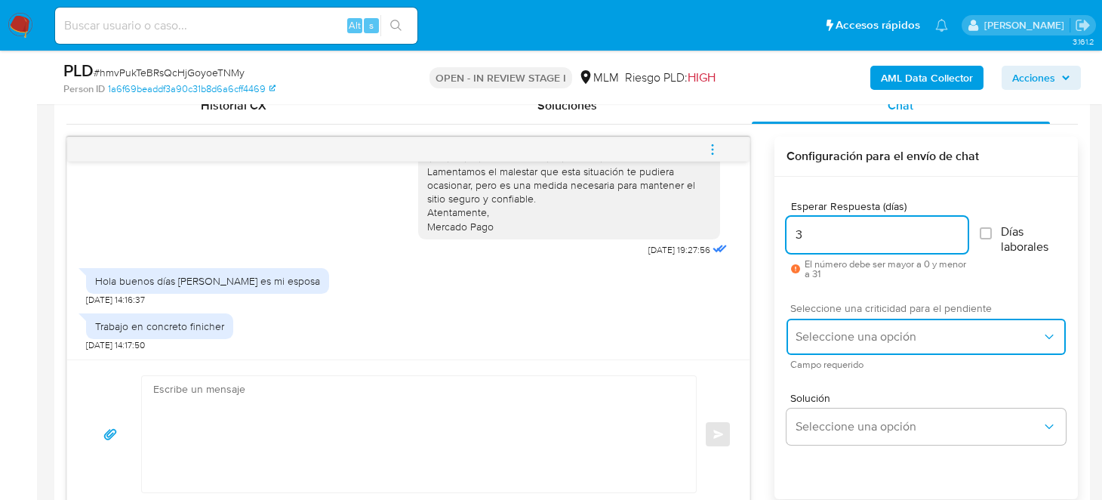
click at [853, 330] on span "Seleccione una opción" at bounding box center [919, 336] width 246 height 15
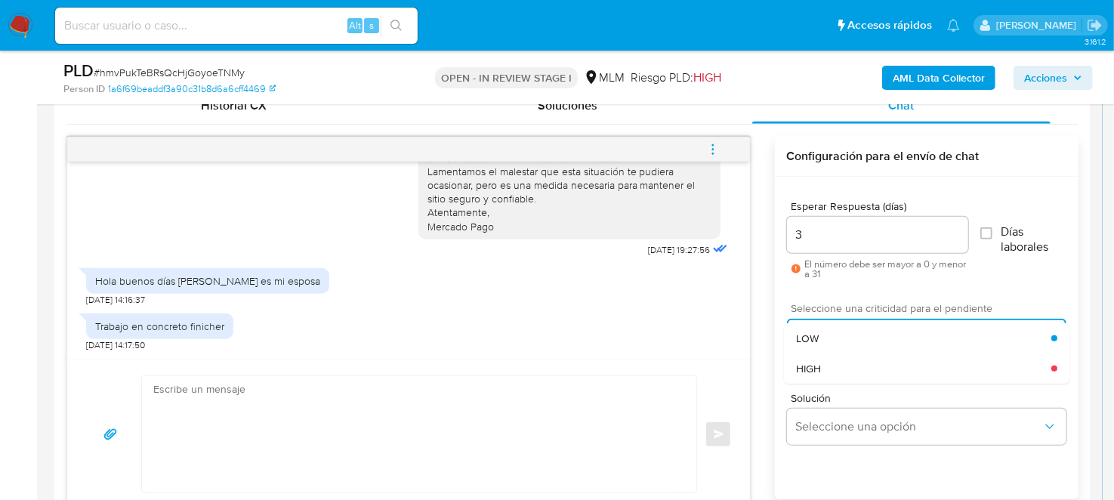
click at [846, 363] on div "HIGH" at bounding box center [923, 368] width 255 height 30
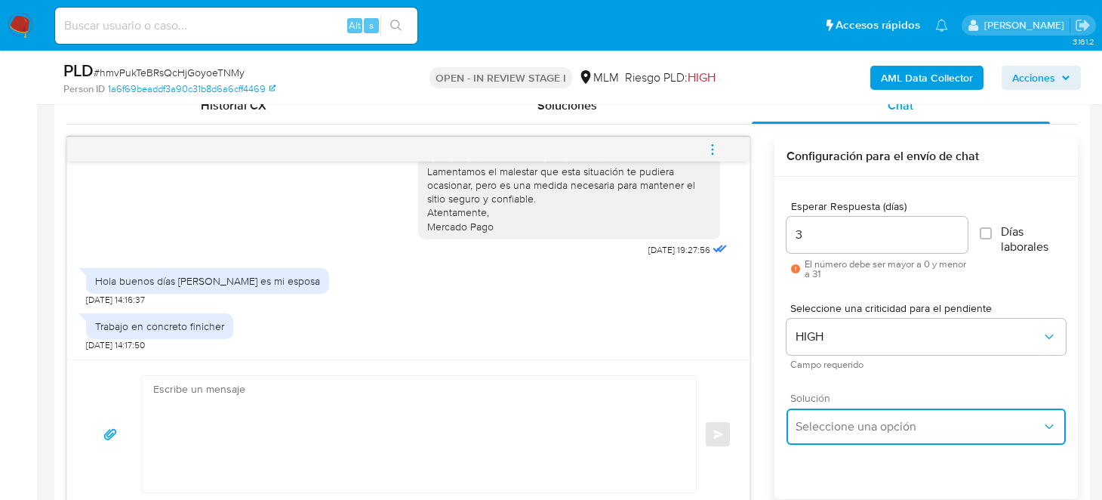
click at [825, 423] on span "Seleccione una opción" at bounding box center [919, 426] width 246 height 15
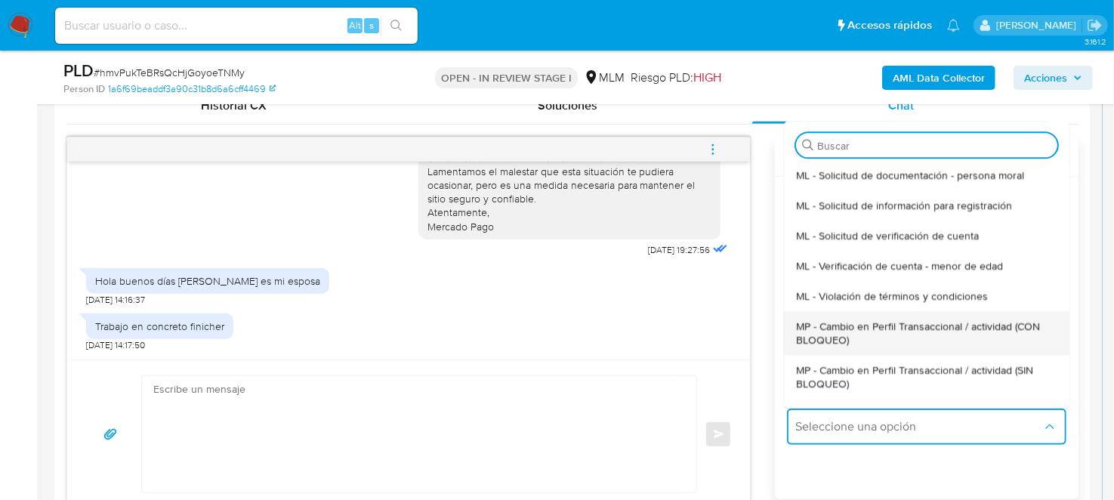
click at [878, 333] on span "MP - Cambio en Perfil Transaccional / actividad (CON BLOQUEO)" at bounding box center [926, 332] width 261 height 27
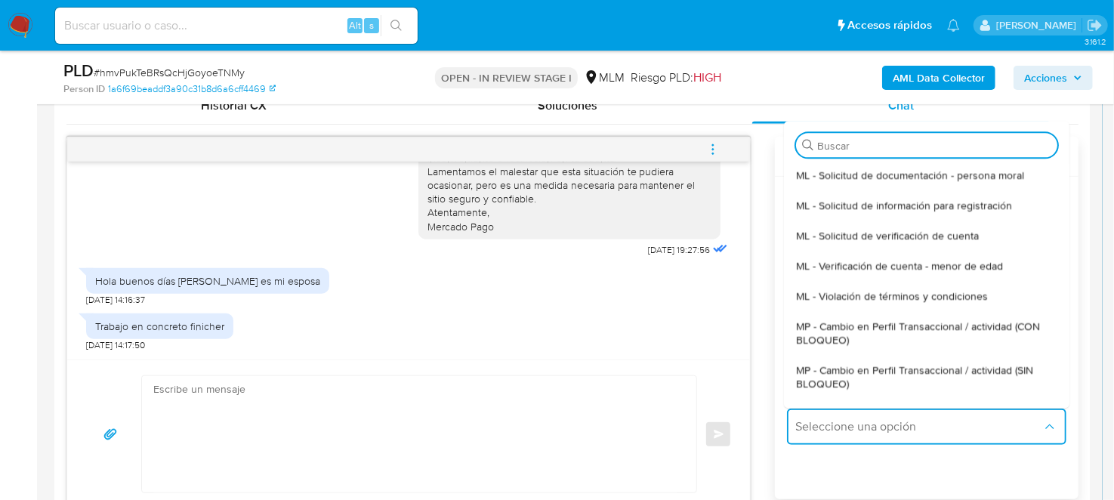
type textarea "Estimado ,Te comunicamos que se ha identificado un cambio en el uso habitual de…"
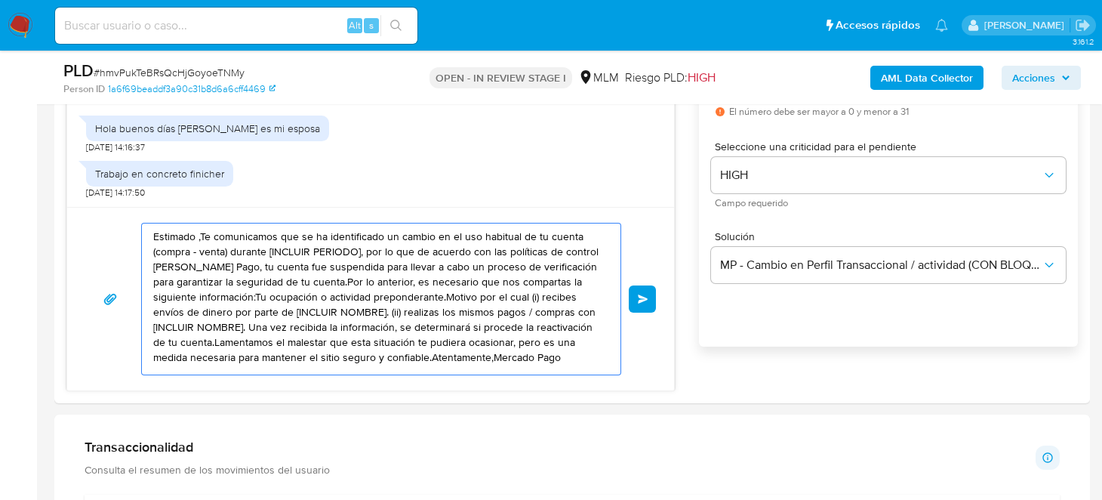
scroll to position [10, 0]
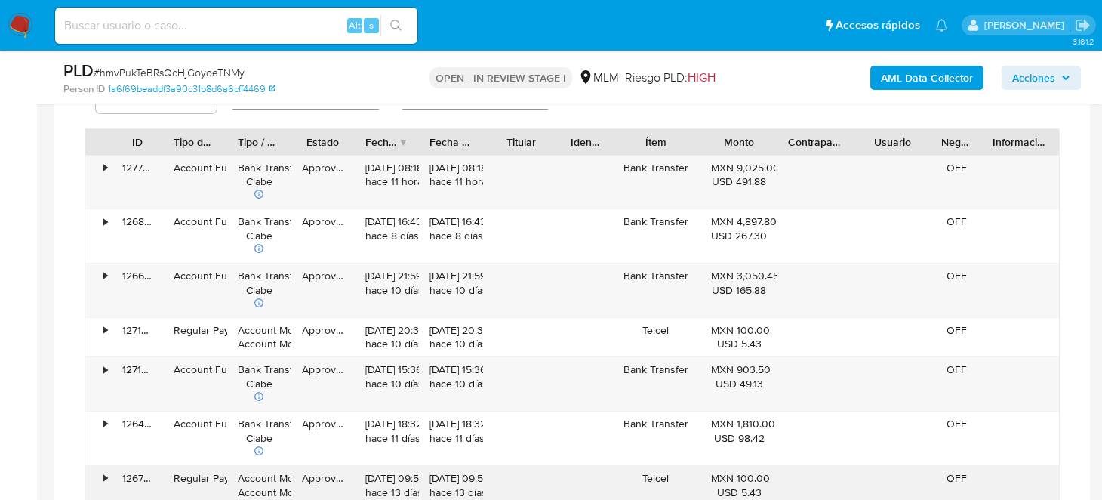
drag, startPoint x: 155, startPoint y: 378, endPoint x: 342, endPoint y: 486, distance: 215.8
click at [341, 488] on div "Información de Usuario Ver mirada por persona Buscar Volver al orden por defect…" at bounding box center [572, 90] width 1036 height 2633
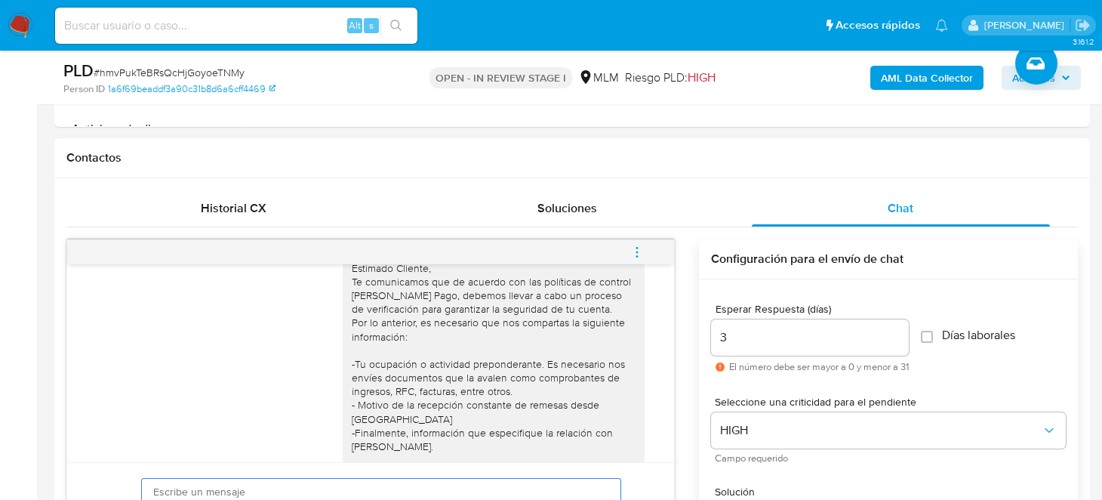
scroll to position [0, 0]
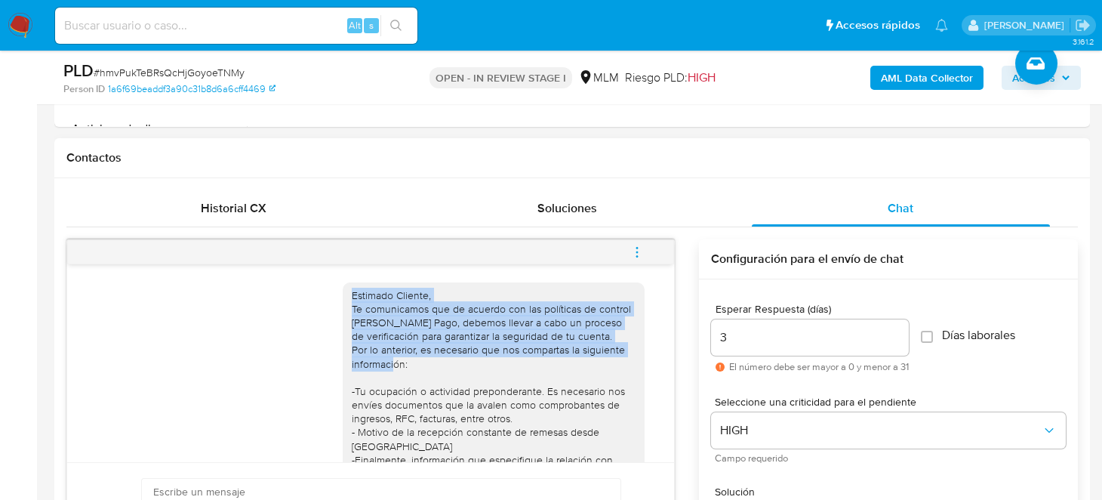
drag, startPoint x: 340, startPoint y: 293, endPoint x: 415, endPoint y: 359, distance: 100.1
click at [415, 359] on div "Estimado Cliente, Te comunicamos que de acuerdo con las políticas de control de…" at bounding box center [494, 439] width 284 height 302
copy div "Estimado Cliente, Te comunicamos que de acuerdo con las políticas de control de…"
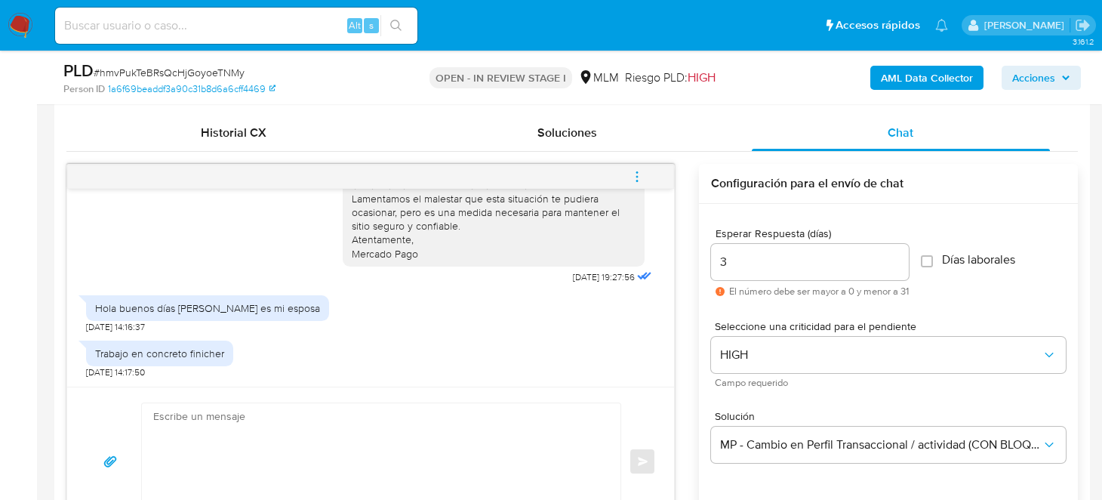
scroll to position [802, 0]
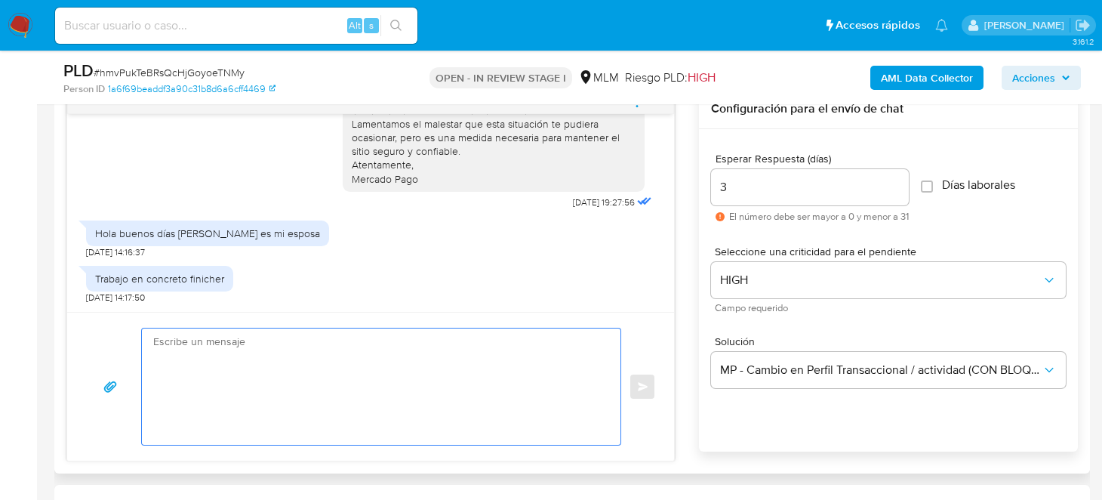
click at [195, 381] on textarea at bounding box center [377, 386] width 449 height 116
paste textarea "Estimado Cliente, Te comunicamos que de acuerdo con las políticas de control de…"
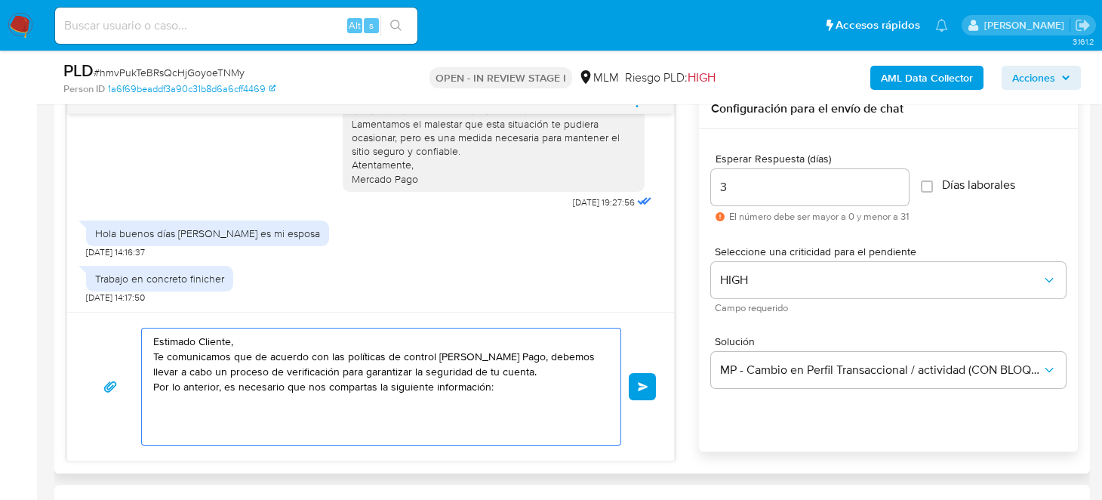
drag, startPoint x: 154, startPoint y: 353, endPoint x: 499, endPoint y: 385, distance: 346.6
click at [499, 385] on textarea "Estimado Cliente, Te comunicamos que de acuerdo con las políticas de control de…" at bounding box center [377, 386] width 449 height 116
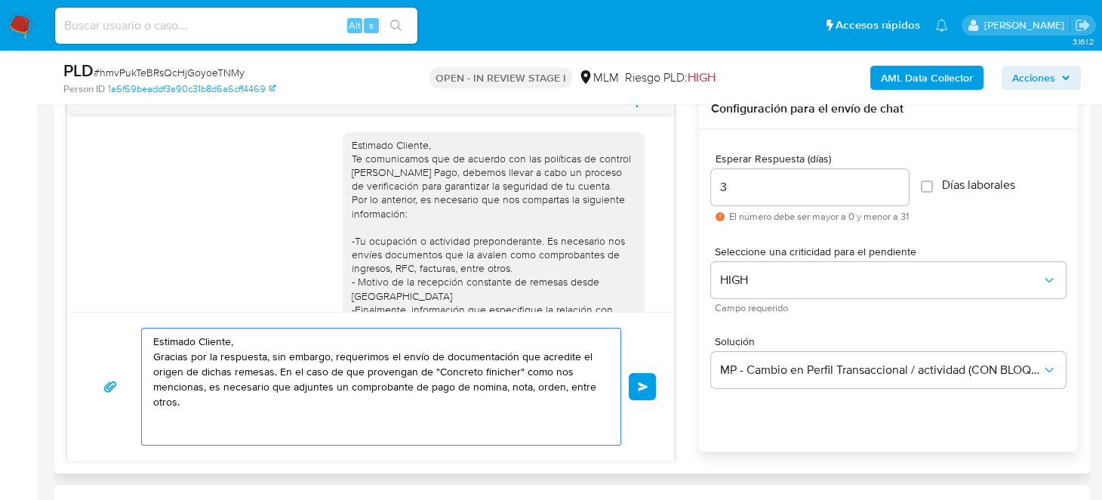
scroll to position [75, 0]
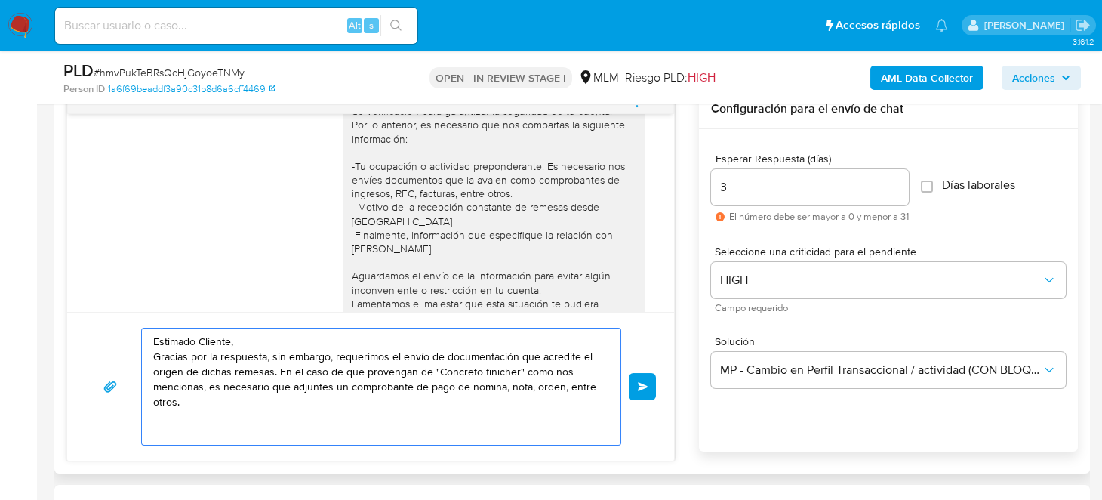
click at [291, 393] on textarea "Estimado Cliente, Gracias por la respuesta, sin embargo, requerimos el envío de…" at bounding box center [377, 386] width 449 height 116
click at [279, 405] on textarea "Estimado Cliente, Gracias por la respuesta, sin embargo, requerimos el envío de…" at bounding box center [377, 386] width 449 height 116
drag, startPoint x: 505, startPoint y: 387, endPoint x: 519, endPoint y: 396, distance: 16.8
click at [519, 396] on textarea "Estimado Cliente, Gracias por la respuesta, sin embargo, requerimos el envío de…" at bounding box center [377, 386] width 449 height 116
click at [478, 403] on textarea "Estimado Cliente, Gracias por la respuesta, sin embargo, requerimos el envío de…" at bounding box center [377, 386] width 449 height 116
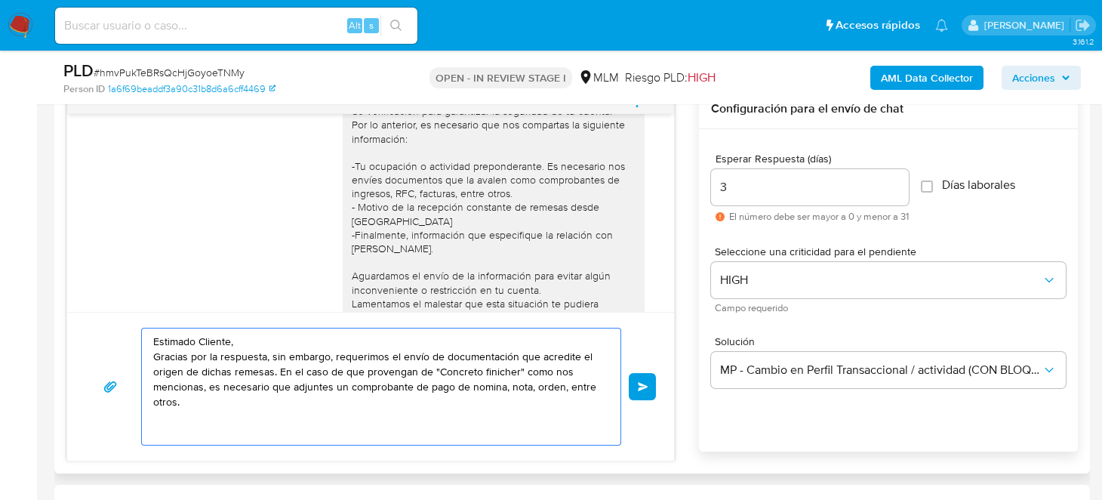
drag, startPoint x: 415, startPoint y: 387, endPoint x: 445, endPoint y: 409, distance: 36.3
click at [445, 409] on textarea "Estimado Cliente, Gracias por la respuesta, sin embargo, requerimos el envío de…" at bounding box center [377, 386] width 449 height 116
click at [389, 413] on textarea "Estimado Cliente, Gracias por la respuesta, sin embargo, requerimos el envío de…" at bounding box center [377, 386] width 449 height 116
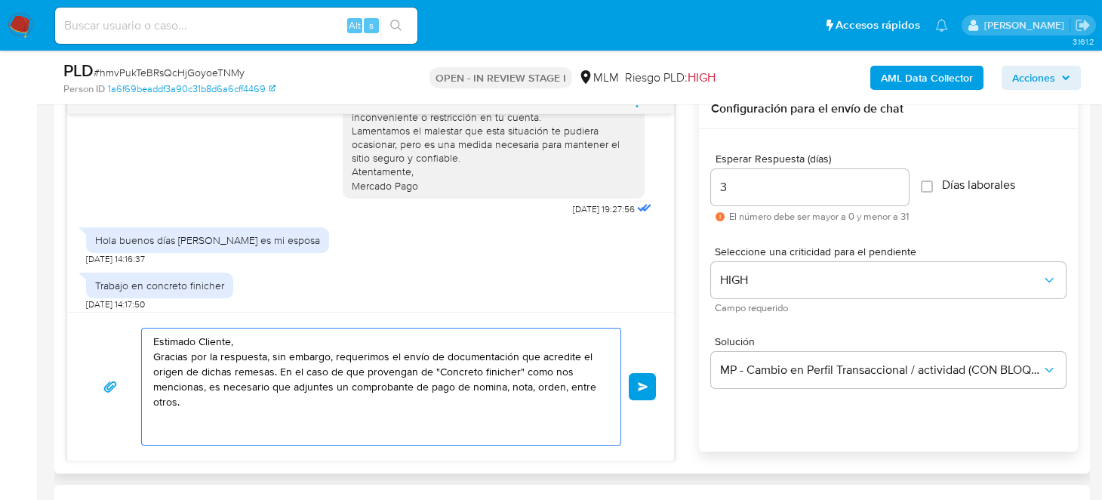
scroll to position [254, 0]
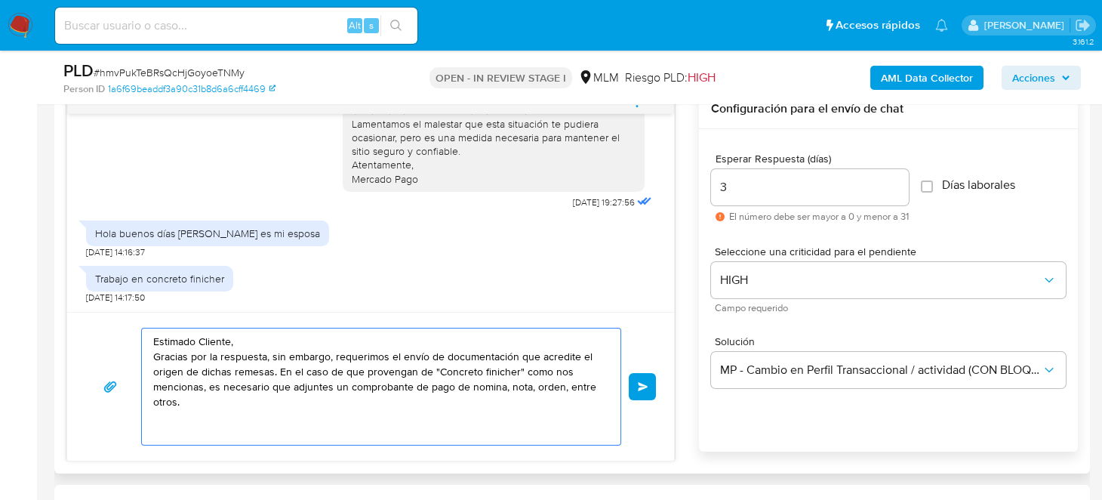
click at [320, 411] on textarea "Estimado Cliente, Gracias por la respuesta, sin embargo, requerimos el envío de…" at bounding box center [377, 386] width 449 height 116
click at [359, 419] on textarea "Estimado Cliente, Gracias por la respuesta, sin embargo, requerimos el envío de…" at bounding box center [377, 386] width 449 height 116
click at [328, 404] on textarea "Estimado Cliente, Gracias por la respuesta, sin embargo, requerimos el envío de…" at bounding box center [377, 386] width 449 height 116
click at [217, 403] on textarea "Estimado Cliente, Gracias por la respuesta, sin embargo, requerimos el envío de…" at bounding box center [377, 386] width 449 height 116
click at [344, 133] on div "Estimado Cliente, Te comunicamos que de acuerdo con las políticas de control de…" at bounding box center [494, 35] width 302 height 314
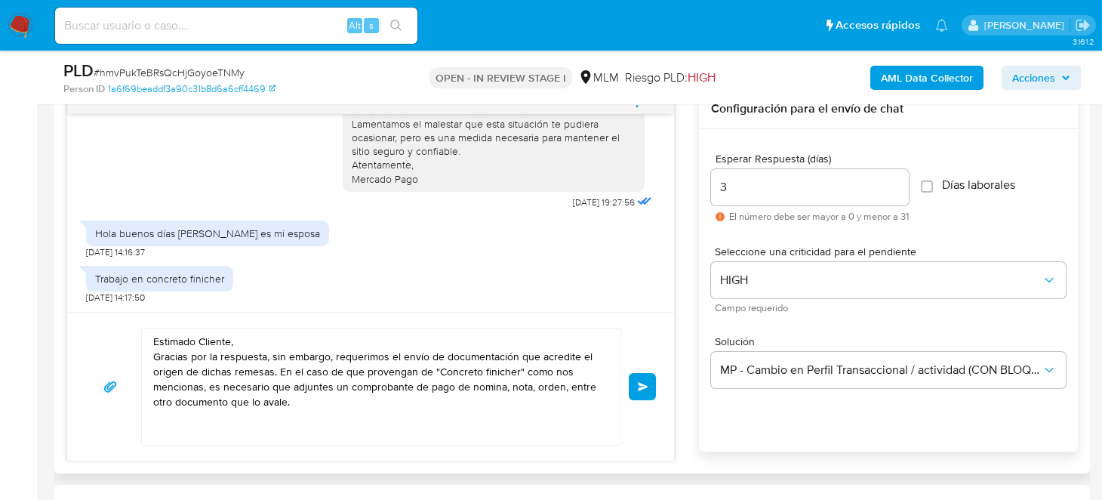
drag, startPoint x: 338, startPoint y: 120, endPoint x: 410, endPoint y: 184, distance: 96.8
click at [410, 184] on div "Estimado Cliente, Te comunicamos que de acuerdo con las políticas de control de…" at bounding box center [494, 35] width 302 height 314
copy div "Lamentamos el malestar que esta situación te pudiera ocasionar, pero es una med…"
click at [302, 421] on textarea "Estimado Cliente, Gracias por la respuesta, sin embargo, requerimos el envío de…" at bounding box center [377, 386] width 449 height 116
click at [283, 336] on textarea "Estimado Cliente, Gracias por la respuesta, sin embargo, requerimos el envío de…" at bounding box center [377, 386] width 449 height 116
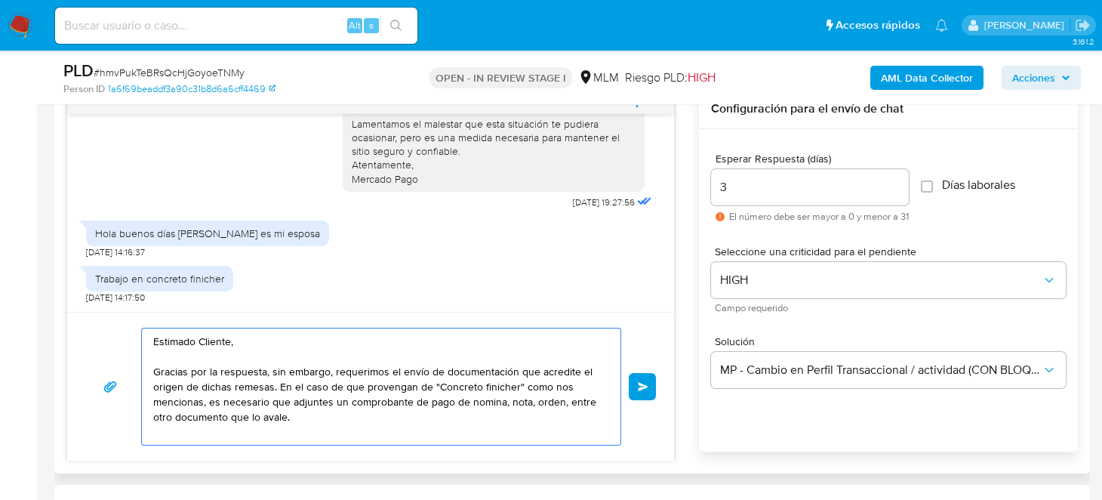
drag, startPoint x: 340, startPoint y: 160, endPoint x: 355, endPoint y: 160, distance: 15.1
click at [343, 160] on div "Estimado Cliente, Te comunicamos que de acuerdo con las políticas de control de…" at bounding box center [494, 35] width 302 height 314
drag, startPoint x: 355, startPoint y: 160, endPoint x: 405, endPoint y: 175, distance: 52.8
click at [405, 175] on div "Estimado Cliente, Te comunicamos que de acuerdo con las políticas de control de…" at bounding box center [494, 35] width 284 height 302
click at [412, 183] on div "Estimado Cliente, Te comunicamos que de acuerdo con las políticas de control de…" at bounding box center [494, 35] width 302 height 314
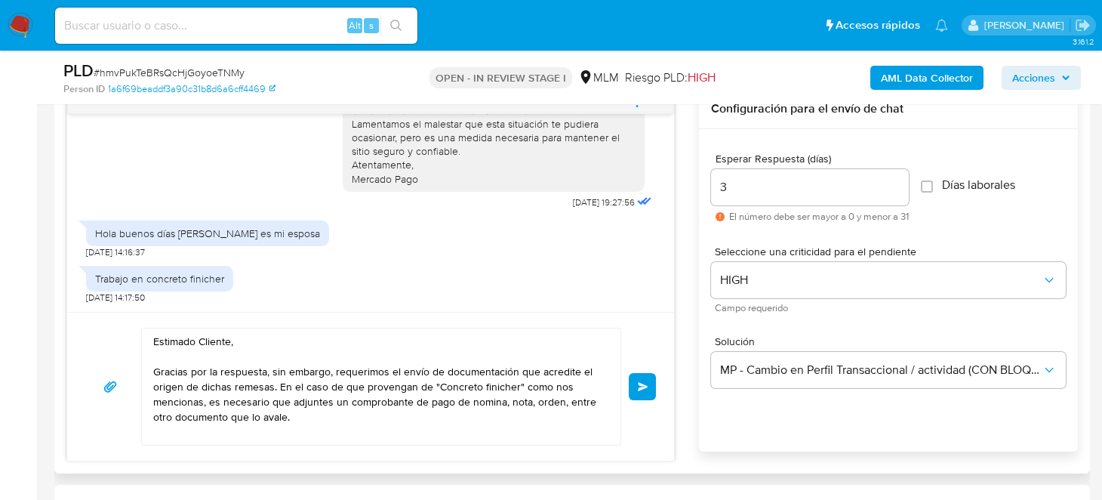
drag, startPoint x: 411, startPoint y: 176, endPoint x: 340, endPoint y: 163, distance: 72.1
click at [343, 163] on div "Estimado Cliente, Te comunicamos que de acuerdo con las políticas de control de…" at bounding box center [494, 35] width 302 height 314
copy div "Atentamente, Mercado Pago"
click at [265, 440] on textarea "Estimado Cliente, Gracias por la respuesta, sin embargo, requerimos el envío de…" at bounding box center [377, 386] width 449 height 116
click at [312, 426] on textarea "Estimado Cliente, Gracias por la respuesta, sin embargo, requerimos el envío de…" at bounding box center [377, 386] width 449 height 116
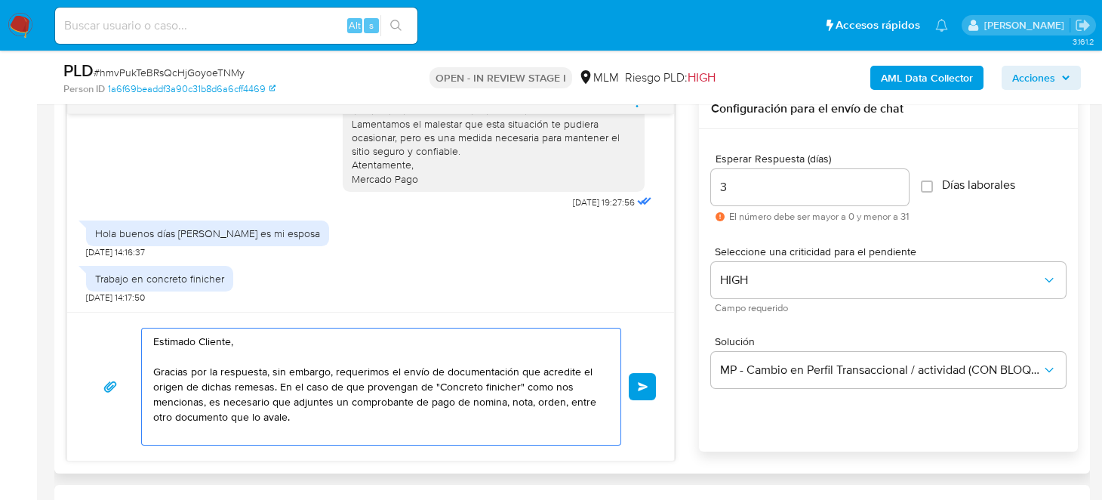
paste textarea "Atentamente, Mercado Pago"
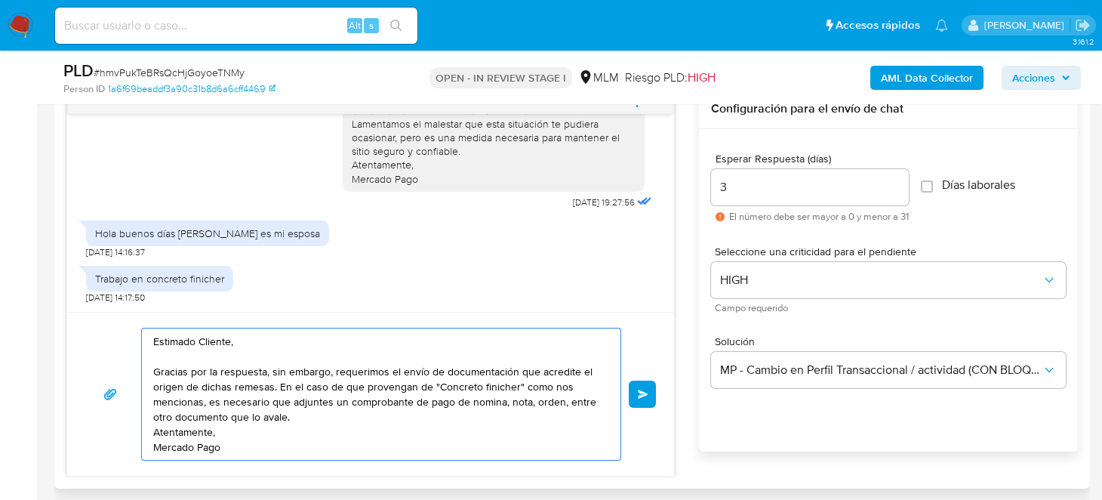
click at [308, 426] on textarea "Estimado Cliente, Gracias por la respuesta, sin embargo, requerimos el envío de…" at bounding box center [377, 393] width 449 height 131
click at [305, 423] on textarea "Estimado Cliente, Gracias por la respuesta, sin embargo, requerimos el envío de…" at bounding box center [377, 393] width 449 height 131
click at [307, 412] on textarea "Estimado Cliente, Gracias por la respuesta, sin embargo, requerimos el envío de…" at bounding box center [377, 393] width 449 height 131
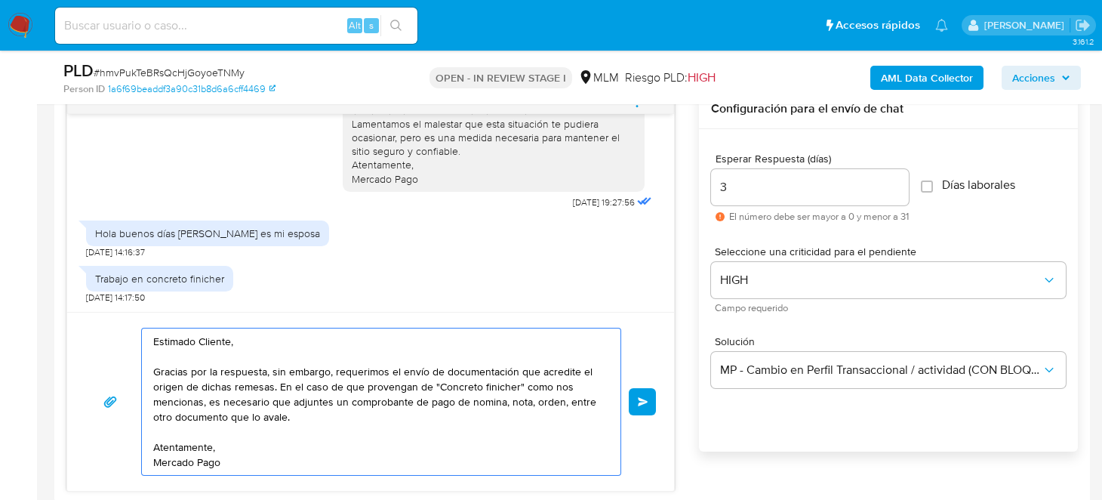
click at [295, 415] on textarea "Estimado Cliente, Gracias por la respuesta, sin embargo, requerimos el envío de…" at bounding box center [377, 401] width 449 height 146
click at [328, 420] on textarea "Estimado Cliente, Gracias por la respuesta, sin embargo, requerimos el envío de…" at bounding box center [377, 401] width 449 height 146
click at [310, 415] on textarea "Estimado Cliente, Gracias por la respuesta, sin embargo, requerimos el envío de…" at bounding box center [377, 401] width 449 height 146
click at [479, 401] on textarea "Estimado Cliente, Gracias por la respuesta, sin embargo, requerimos el envío de…" at bounding box center [377, 401] width 449 height 146
click at [479, 404] on textarea "Estimado Cliente, Gracias por la respuesta, sin embargo, requerimos el envío de…" at bounding box center [377, 401] width 449 height 146
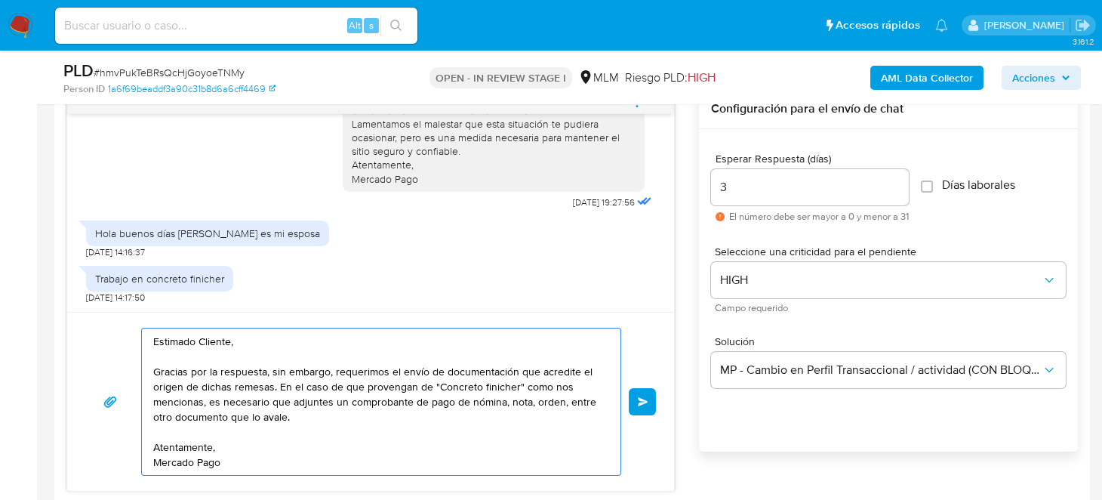
drag, startPoint x: 505, startPoint y: 402, endPoint x: 562, endPoint y: 402, distance: 56.6
click at [562, 402] on textarea "Estimado Cliente, Gracias por la respuesta, sin embargo, requerimos el envío de…" at bounding box center [377, 401] width 449 height 146
click at [535, 412] on textarea "Estimado Cliente, Gracias por la respuesta, sin embargo, requerimos el envío de…" at bounding box center [377, 401] width 449 height 146
click at [532, 402] on textarea "Estimado Cliente, Gracias por la respuesta, sin embargo, requerimos el envío de…" at bounding box center [377, 401] width 449 height 146
click at [165, 414] on textarea "Estimado Cliente, Gracias por la respuesta, sin embargo, requerimos el envío de…" at bounding box center [377, 401] width 449 height 146
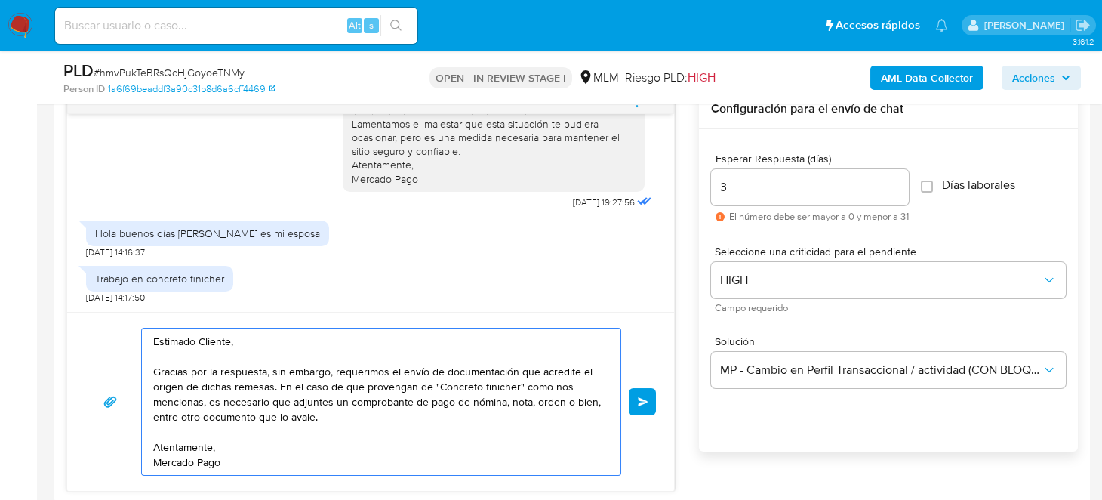
click at [165, 414] on textarea "Estimado Cliente, Gracias por la respuesta, sin embargo, requerimos el envío de…" at bounding box center [377, 401] width 449 height 146
click at [292, 415] on textarea "Estimado Cliente, Gracias por la respuesta, sin embargo, requerimos el envío de…" at bounding box center [377, 401] width 449 height 146
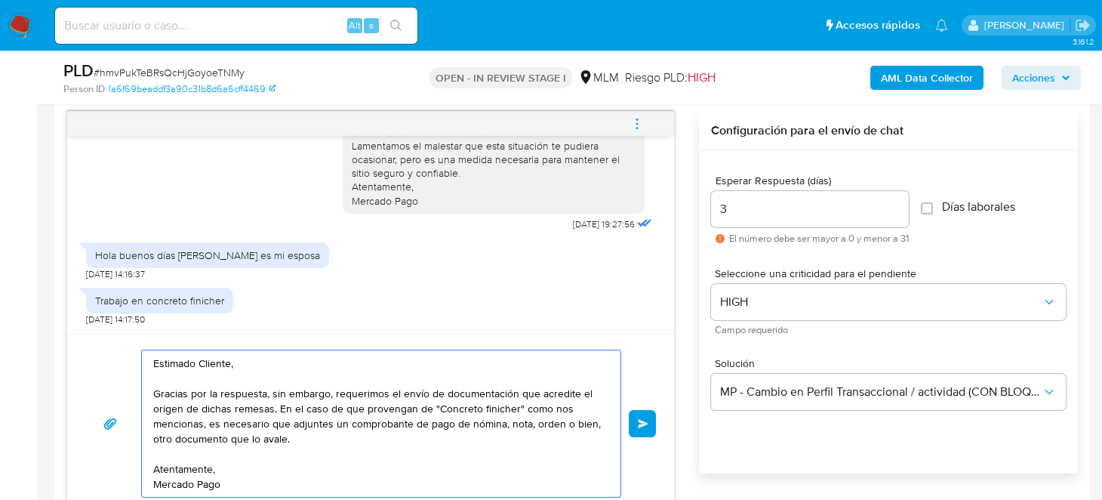
scroll to position [802, 0]
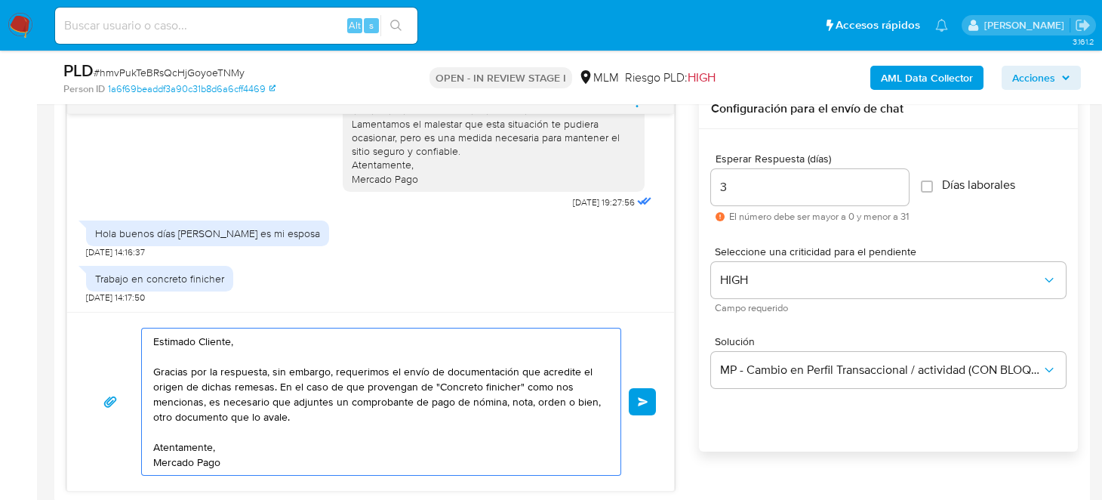
click at [316, 373] on textarea "Estimado Cliente, Gracias por la respuesta, sin embargo, requerimos el envío de…" at bounding box center [377, 401] width 449 height 146
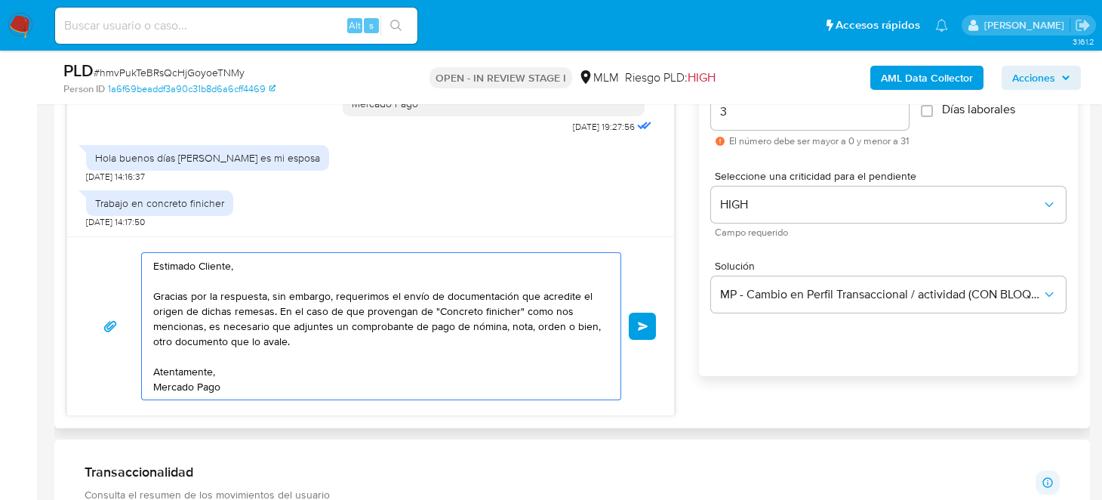
click at [361, 349] on textarea "Estimado Cliente, Gracias por la respuesta, sin embargo, requerimos el envío de…" at bounding box center [377, 326] width 449 height 146
click at [380, 371] on textarea "Estimado Cliente, Gracias por la respuesta, sin embargo, requerimos el envío de…" at bounding box center [377, 326] width 449 height 146
click at [383, 368] on textarea "Estimado Cliente, Gracias por la respuesta, sin embargo, requerimos el envío de…" at bounding box center [377, 326] width 449 height 146
click at [322, 369] on textarea "Estimado Cliente, Gracias por la respuesta, sin embargo, requerimos el envío de…" at bounding box center [377, 326] width 449 height 146
click at [331, 365] on textarea "Estimado Cliente, Gracias por la respuesta, sin embargo, requerimos el envío de…" at bounding box center [377, 326] width 449 height 146
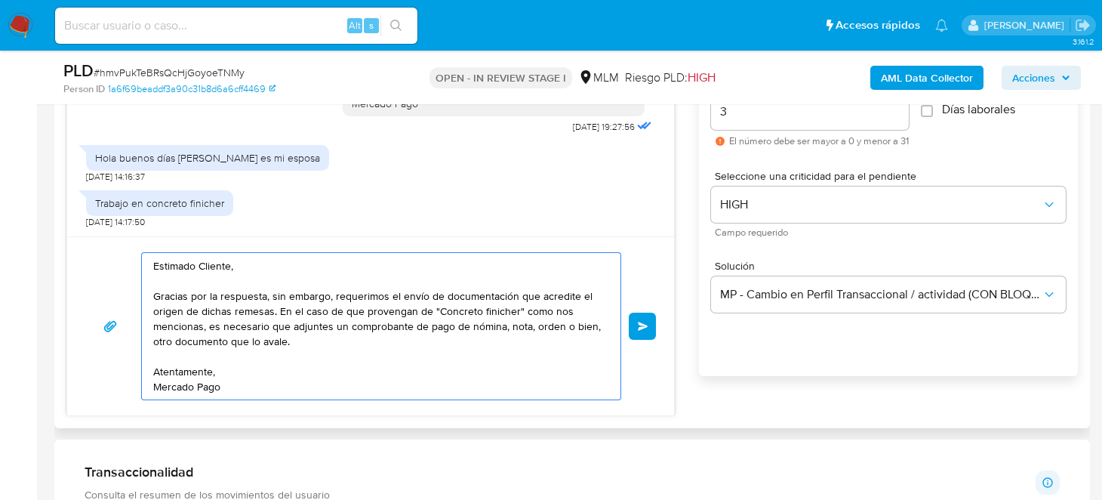
click at [372, 345] on textarea "Estimado Cliente, Gracias por la respuesta, sin embargo, requerimos el envío de…" at bounding box center [377, 326] width 449 height 146
click at [379, 361] on textarea "Estimado Cliente, Gracias por la respuesta, sin embargo, requerimos el envío de…" at bounding box center [377, 326] width 449 height 146
click at [257, 344] on textarea "Estimado Cliente, Gracias por la respuesta, sin embargo, requerimos el envío de…" at bounding box center [377, 326] width 449 height 146
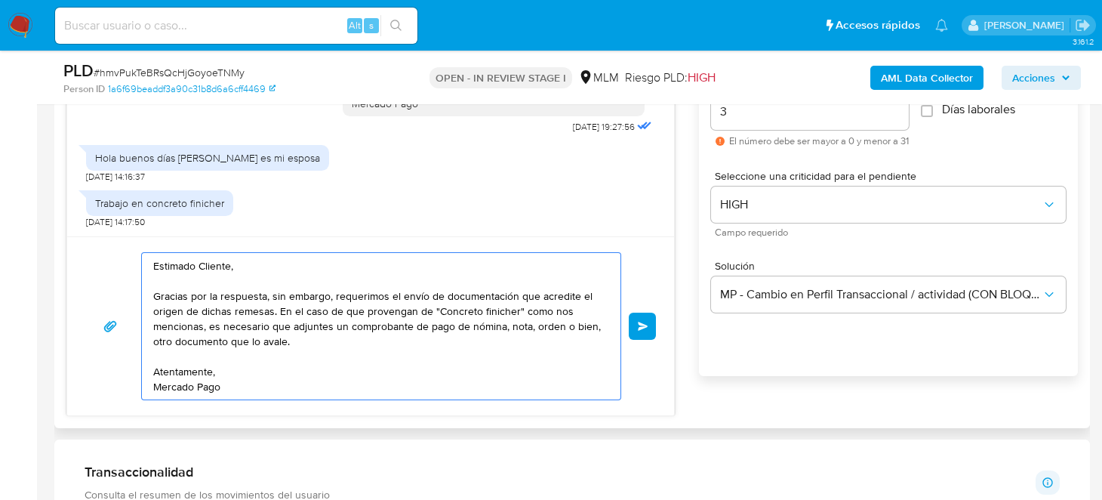
click at [257, 344] on textarea "Estimado Cliente, Gracias por la respuesta, sin embargo, requerimos el envío de…" at bounding box center [377, 326] width 449 height 146
click at [217, 350] on textarea "Estimado Cliente, Gracias por la respuesta, sin embargo, requerimos el envío de…" at bounding box center [377, 326] width 449 height 146
type textarea "Estimado Cliente, Gracias por la respuesta, sin embargo, requerimos el envío de…"
click at [635, 329] on button "Enviar" at bounding box center [642, 326] width 27 height 27
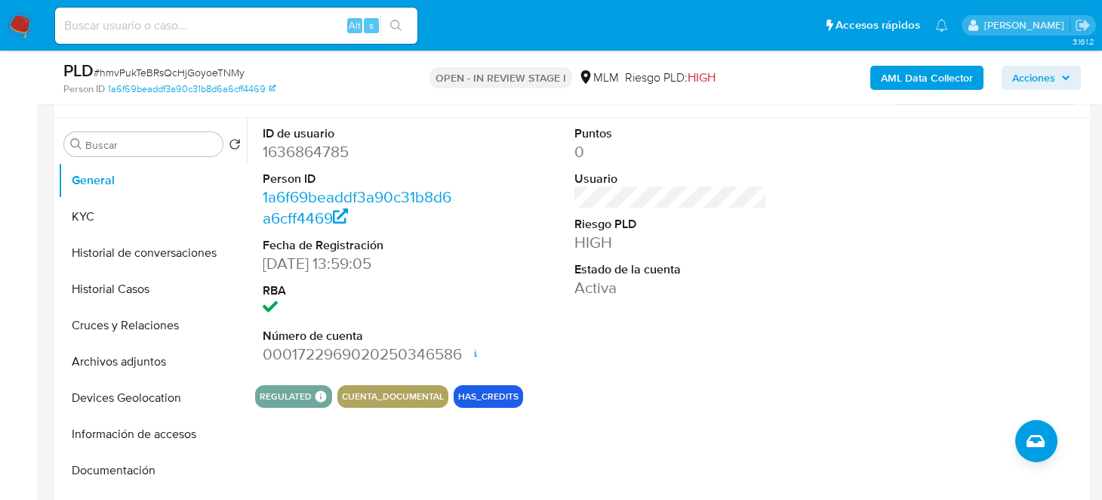
scroll to position [122, 0]
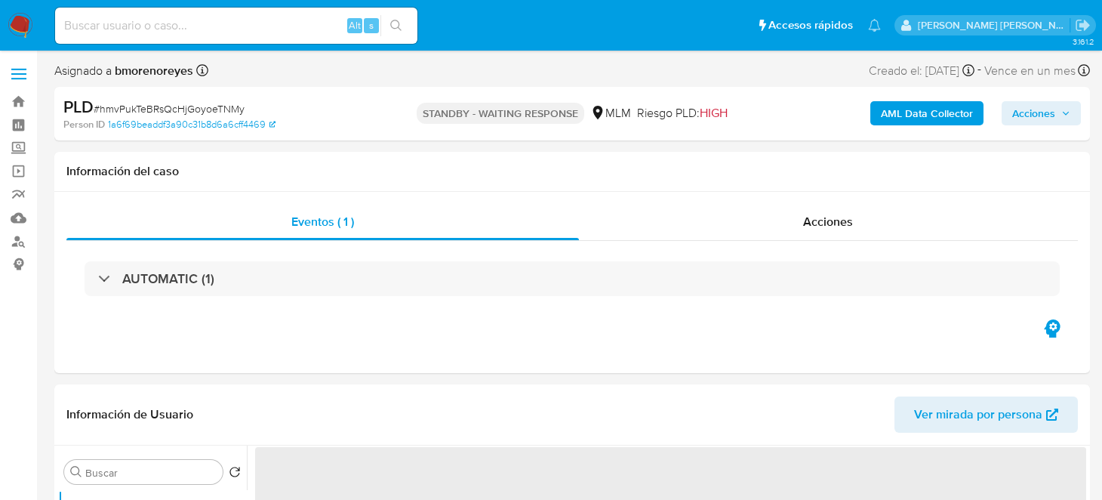
click at [12, 33] on img at bounding box center [21, 26] width 26 height 26
select select "10"
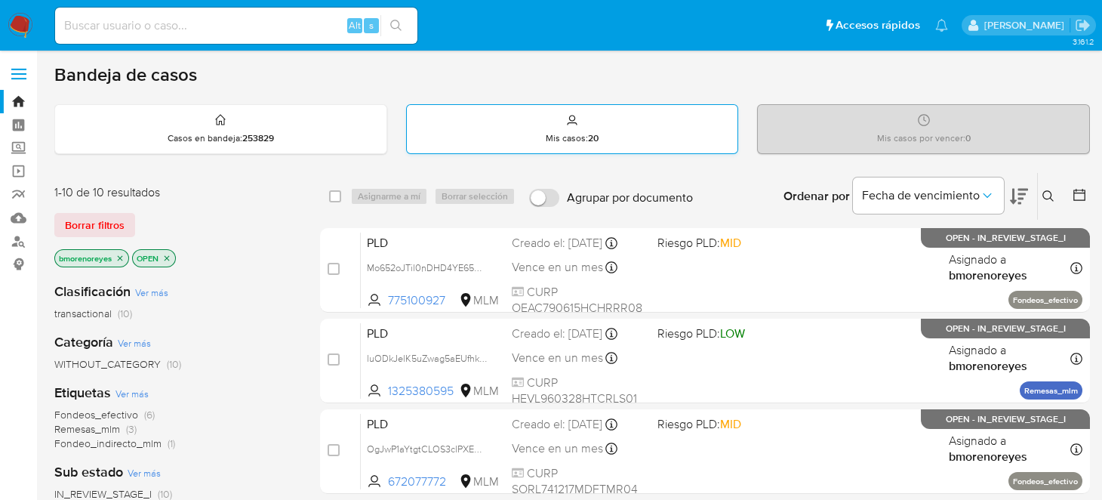
click at [612, 140] on div "Mis casos : 20" at bounding box center [572, 129] width 331 height 48
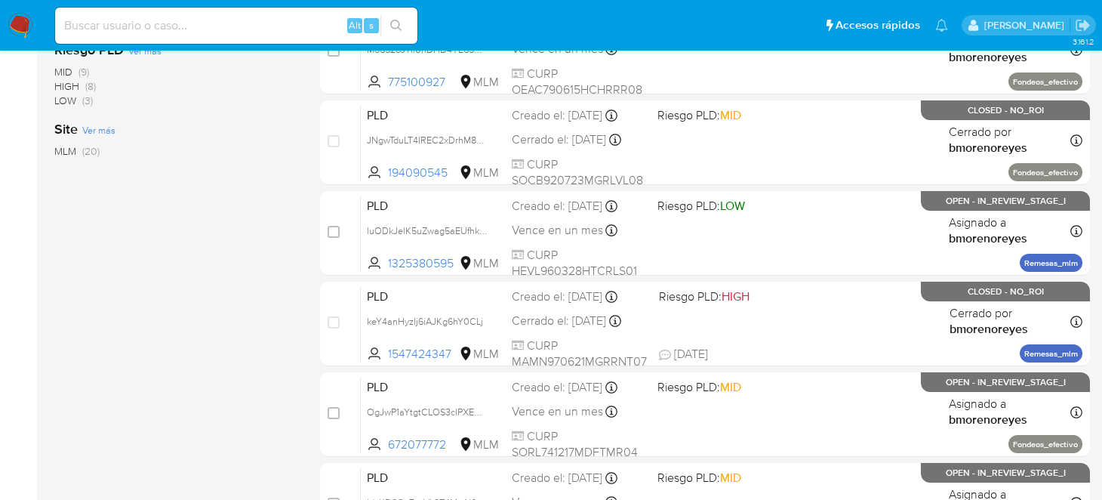
scroll to position [302, 0]
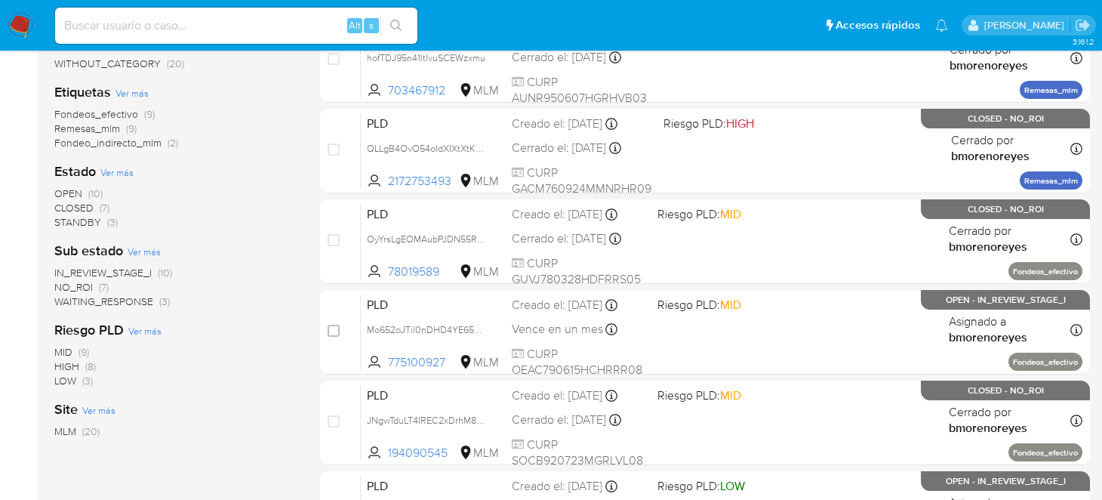
click at [77, 191] on span "OPEN" at bounding box center [68, 193] width 28 height 15
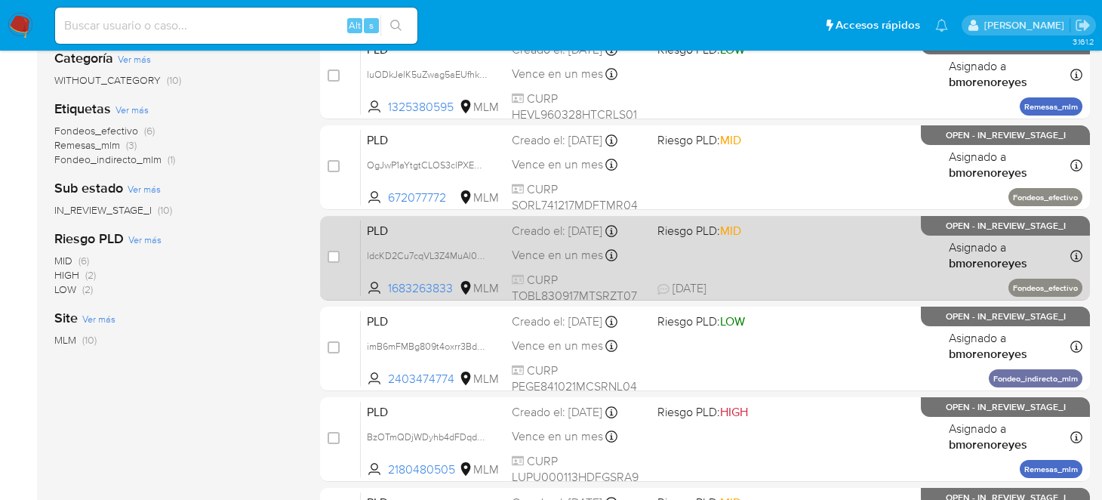
scroll to position [302, 0]
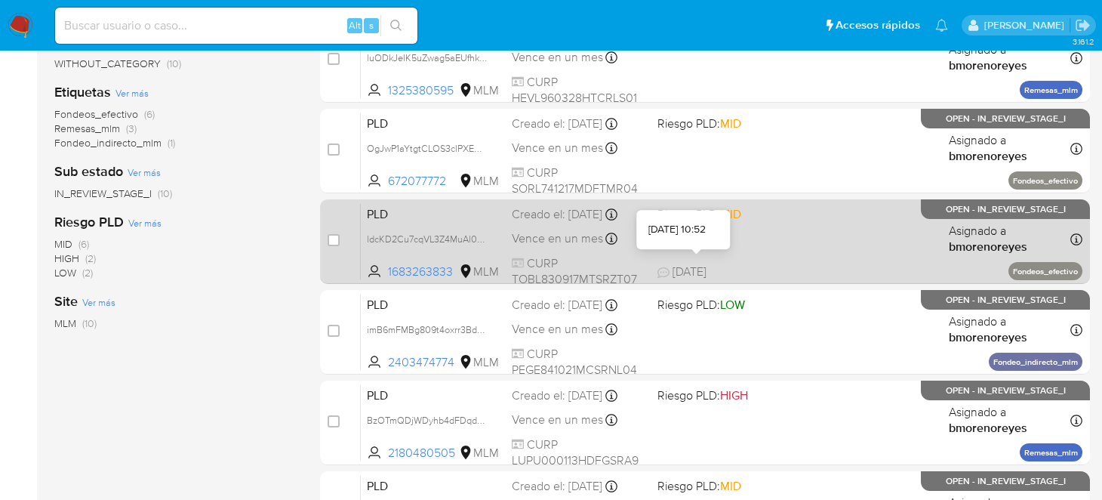
click at [762, 257] on div "PLD ldcKD2Cu7cqVL3Z4MuAl0o5t 1683263833 MLM Riesgo PLD: MID Creado el: 12/09/20…" at bounding box center [722, 241] width 722 height 76
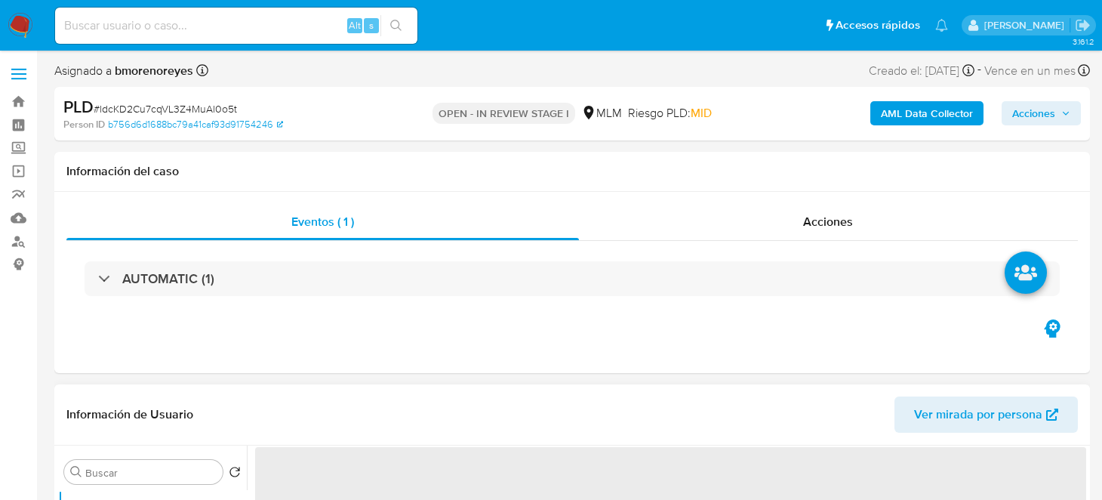
select select "10"
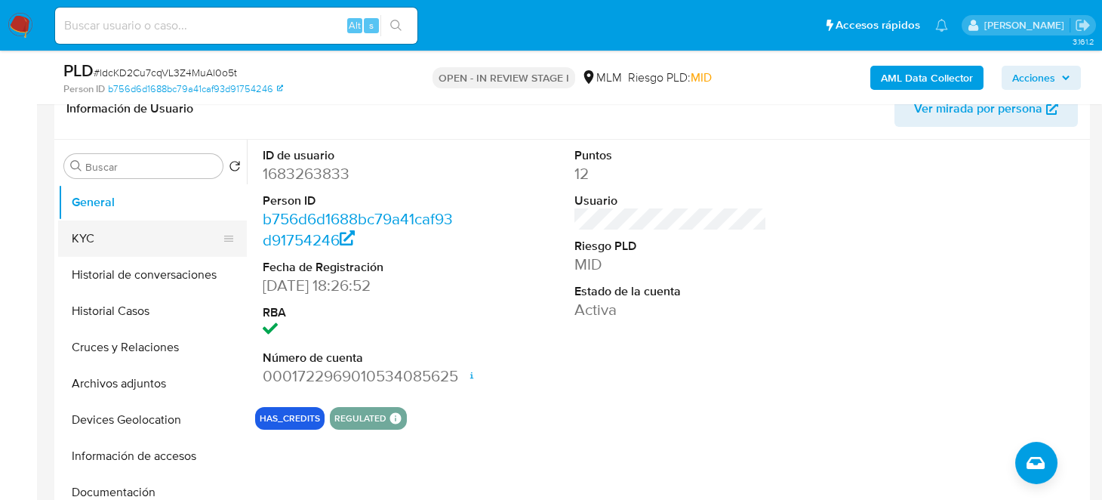
scroll to position [227, 0]
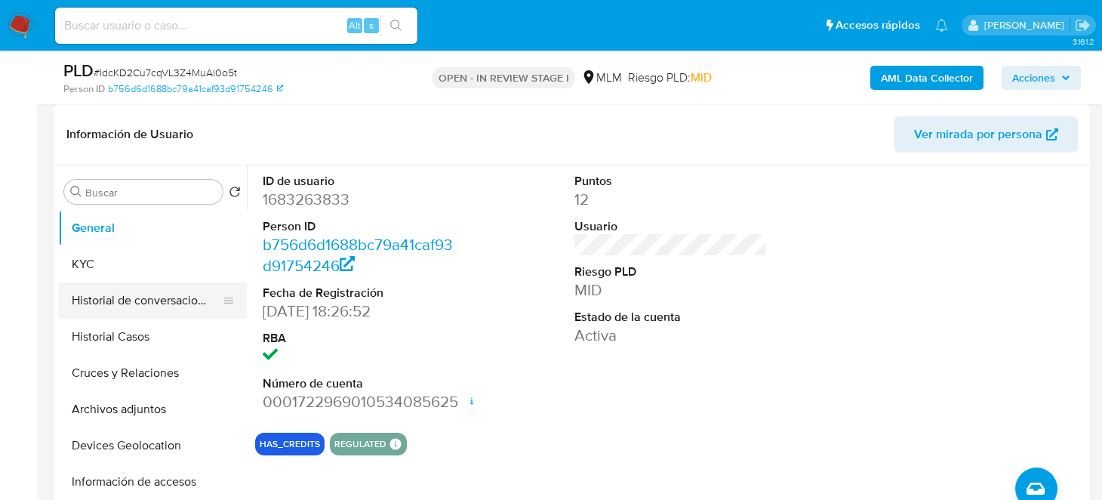
click at [146, 304] on button "Historial de conversaciones" at bounding box center [146, 300] width 177 height 36
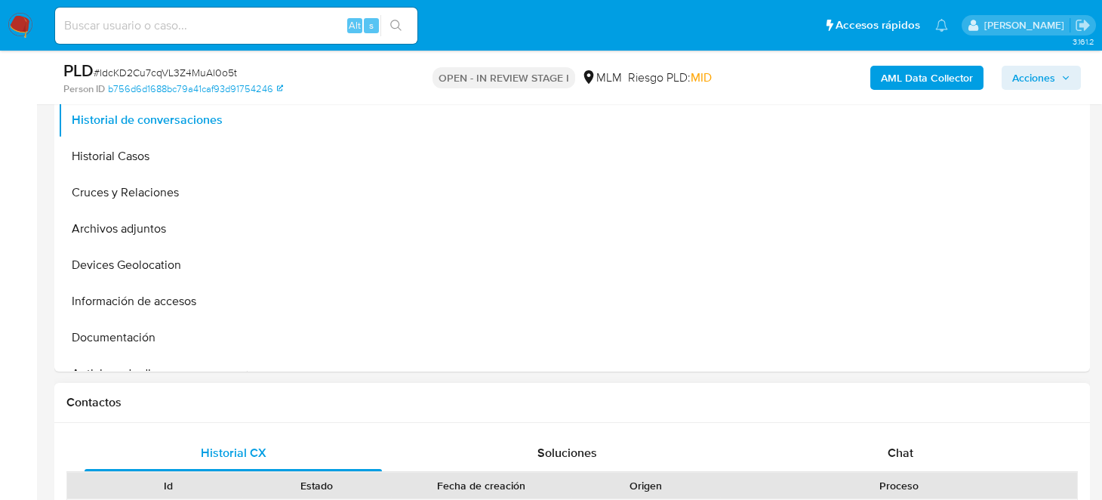
scroll to position [528, 0]
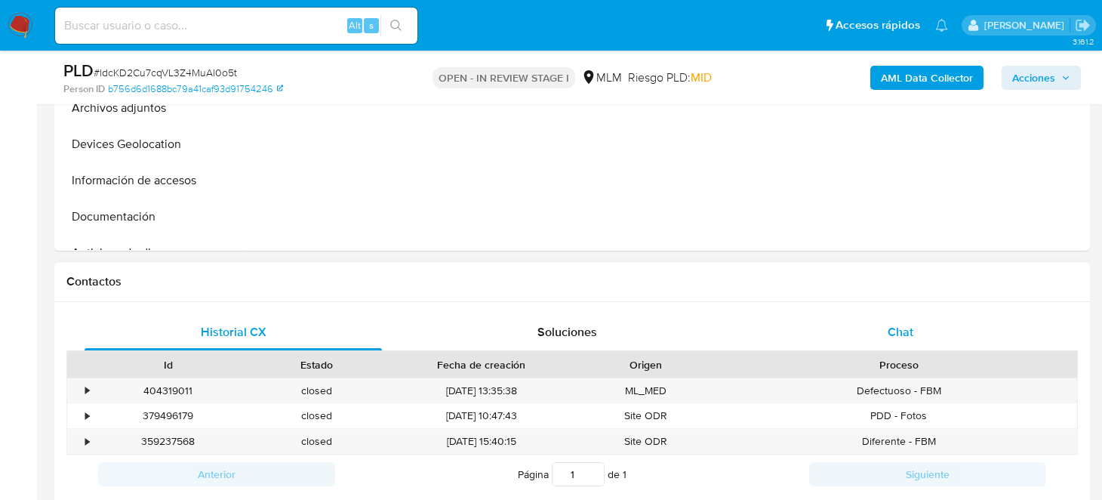
click at [908, 335] on span "Chat" at bounding box center [901, 331] width 26 height 17
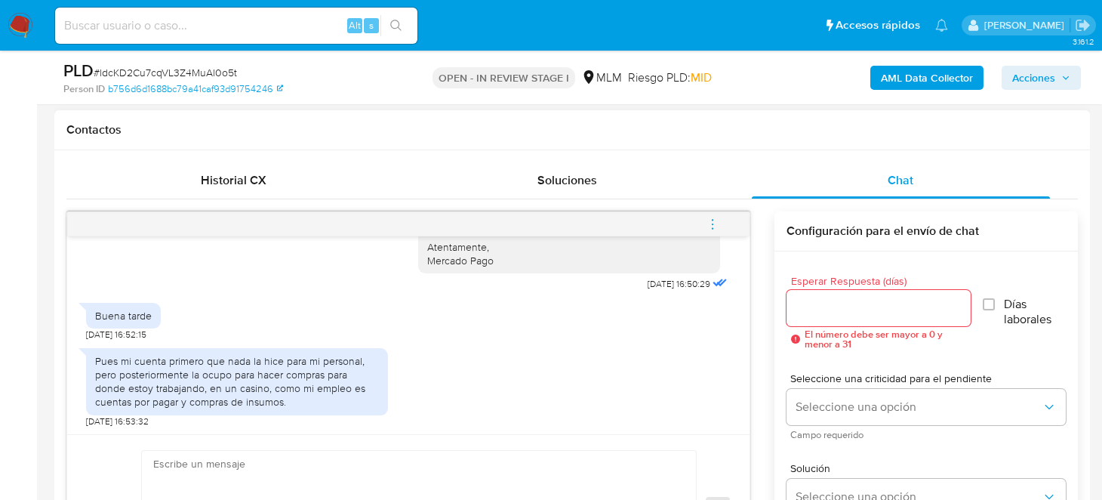
scroll to position [283, 0]
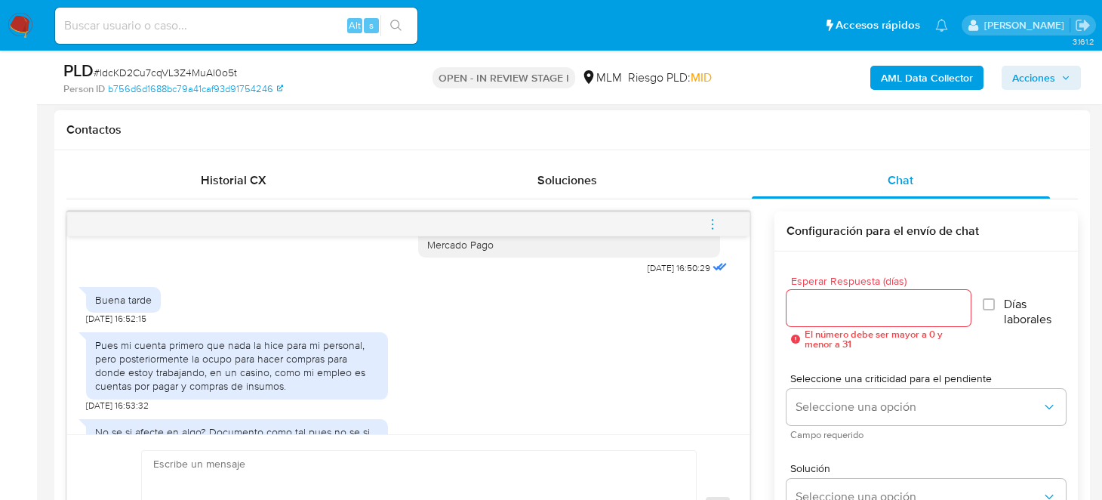
click at [544, 331] on div "Pues mi cuenta primero que nada la hice para mi personal, pero posteriormente l…" at bounding box center [408, 368] width 645 height 87
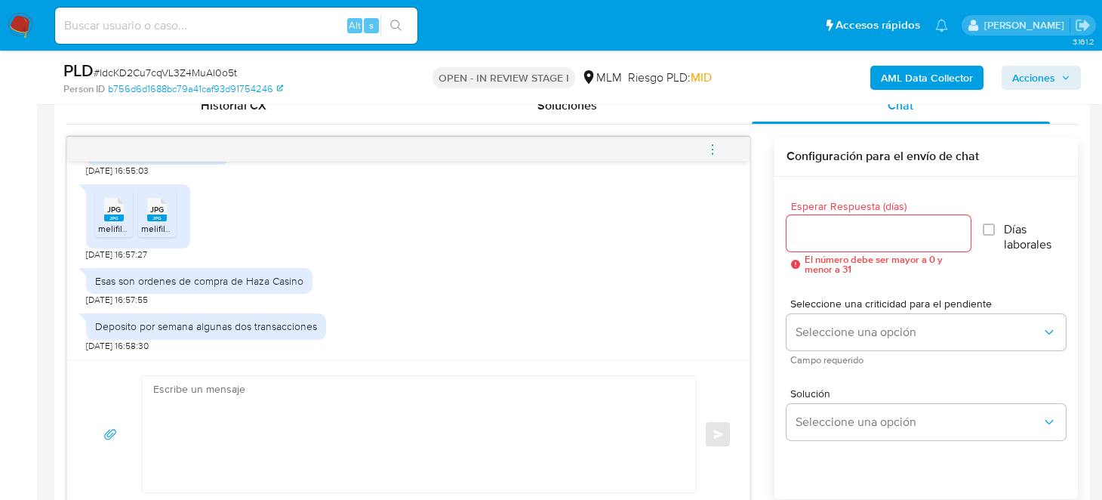
scroll to position [754, 0]
click at [325, 433] on textarea at bounding box center [415, 434] width 524 height 116
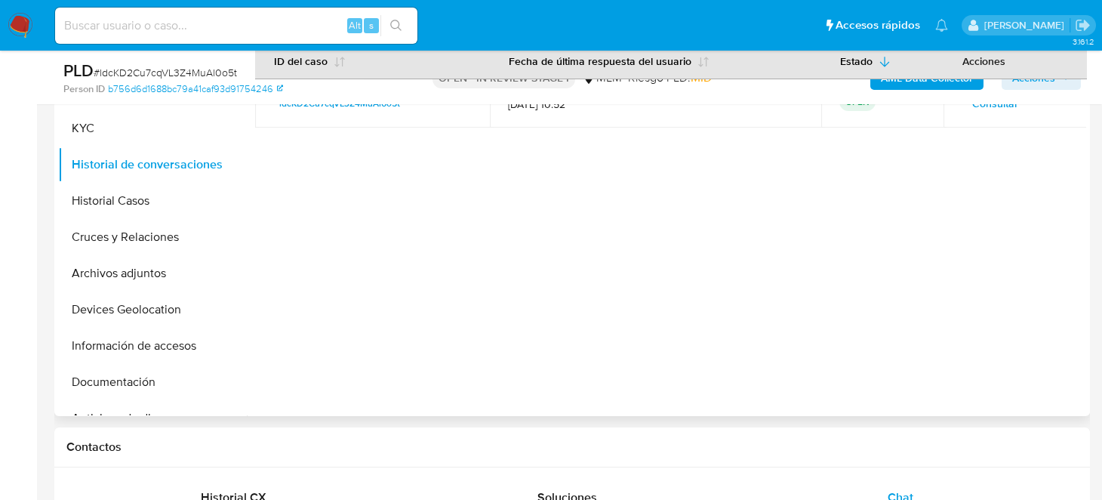
scroll to position [227, 0]
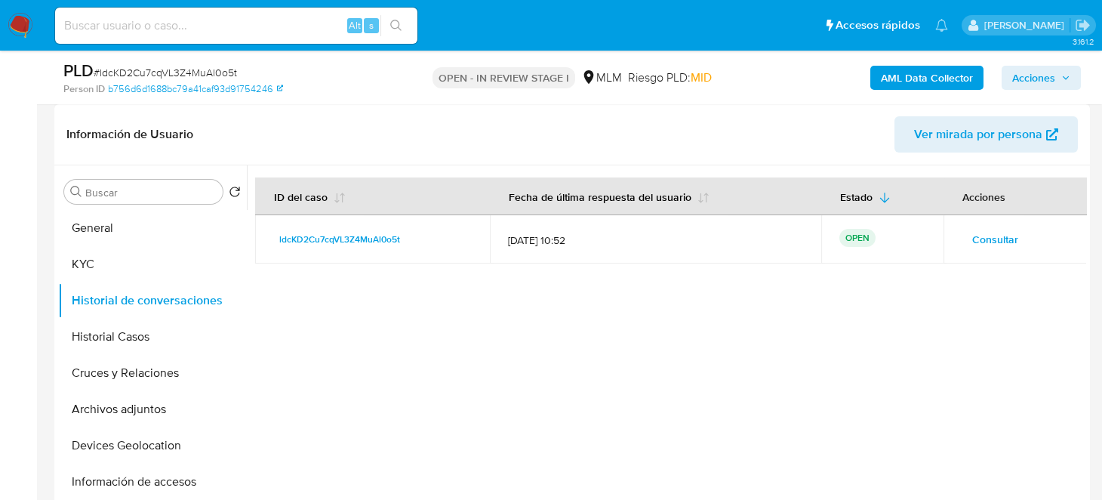
click at [416, 298] on div at bounding box center [667, 358] width 840 height 387
click at [113, 214] on button "General" at bounding box center [146, 228] width 177 height 36
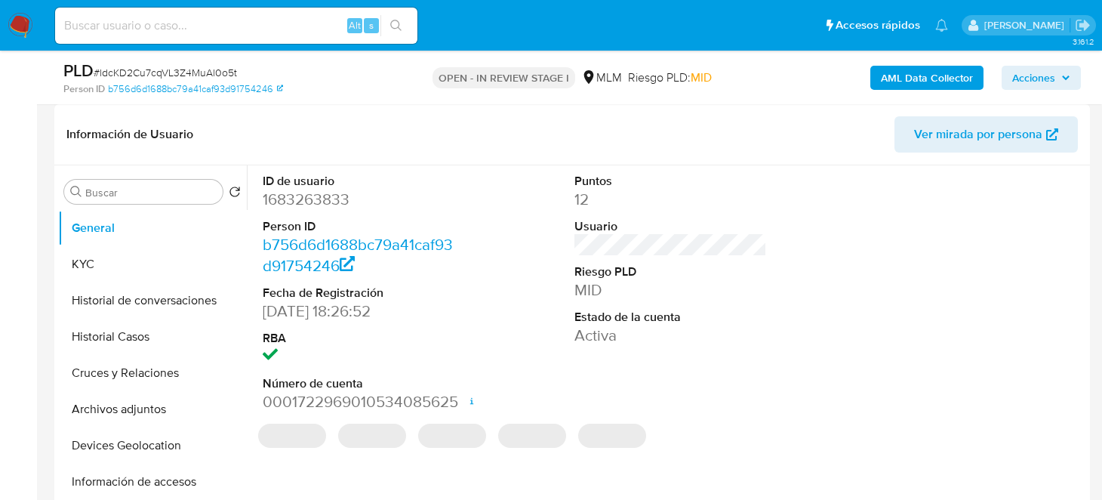
click at [327, 196] on dd "1683263833" at bounding box center [359, 199] width 193 height 21
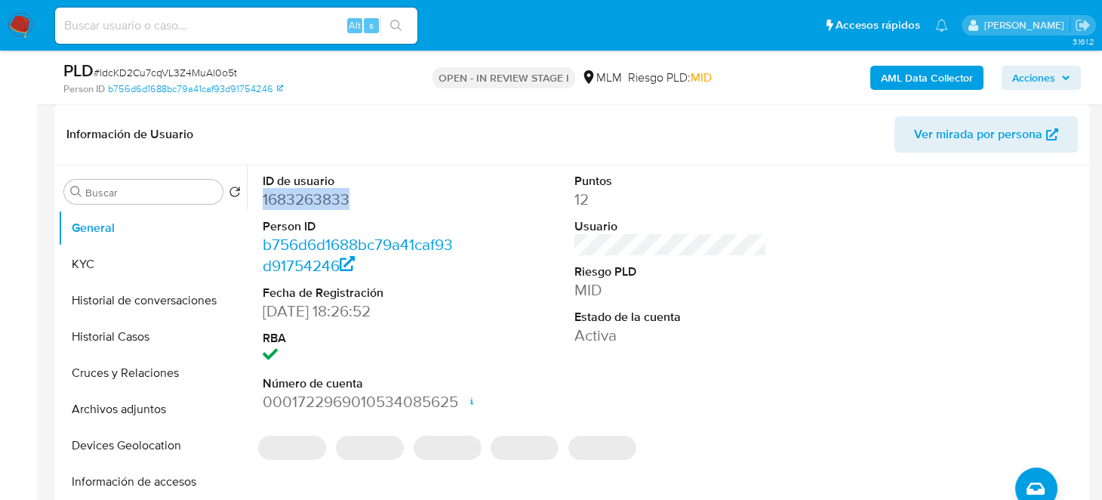
click at [327, 196] on dd "1683263833" at bounding box center [359, 199] width 193 height 21
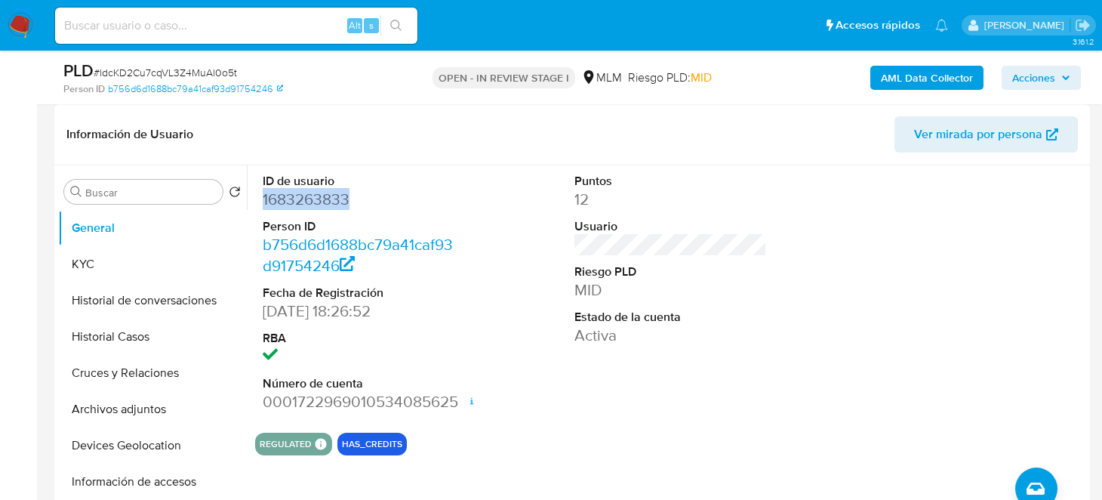
copy dd "1683263833"
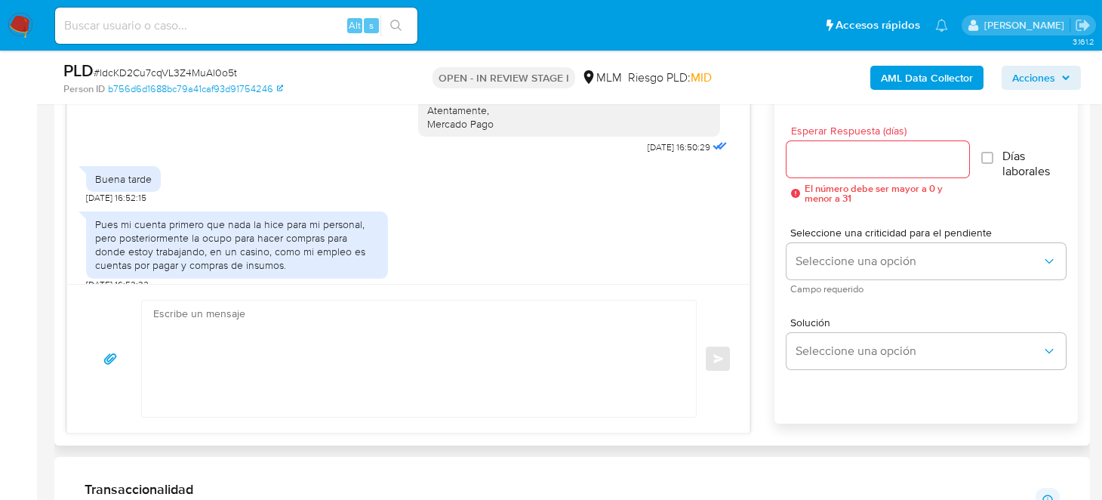
scroll to position [302, 0]
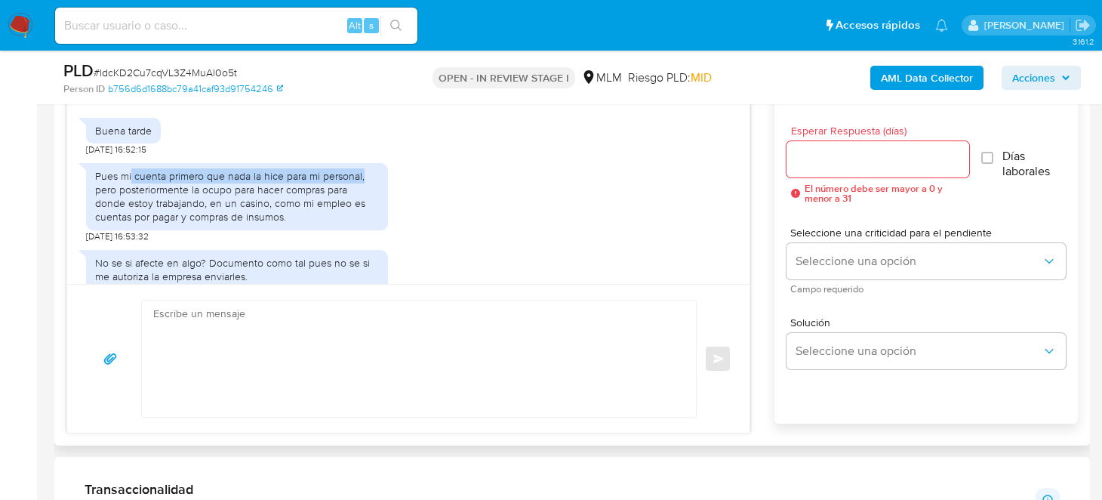
drag, startPoint x: 131, startPoint y: 176, endPoint x: 366, endPoint y: 174, distance: 235.6
click at [366, 174] on div "Pues mi cuenta primero que nada la hice para mi personal, pero posteriormente l…" at bounding box center [237, 196] width 284 height 55
copy div "cuenta primero que nada la hice para mi personal,"
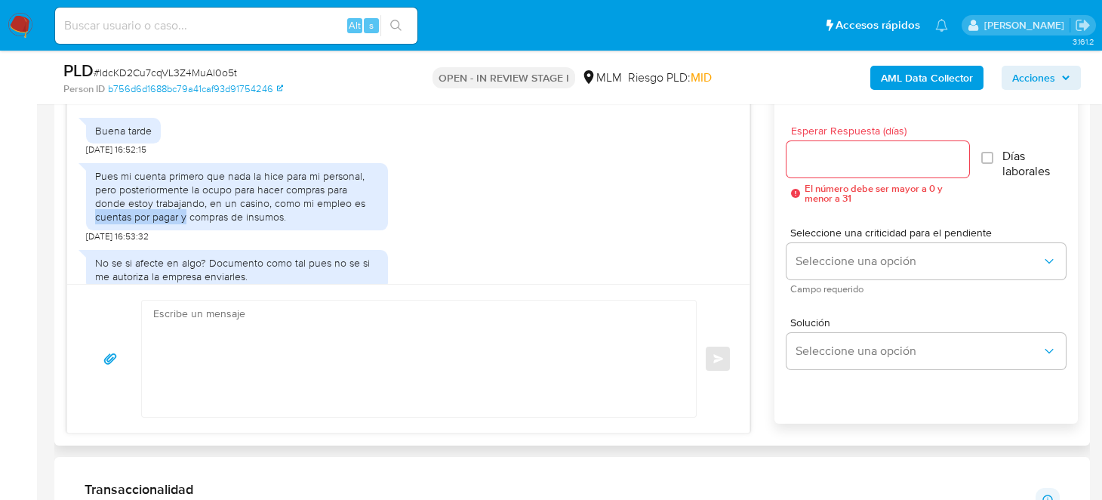
drag, startPoint x: 96, startPoint y: 215, endPoint x: 184, endPoint y: 221, distance: 88.6
click at [184, 221] on div "Pues mi cuenta primero que nada la hice para mi personal, pero posteriormente l…" at bounding box center [237, 196] width 284 height 55
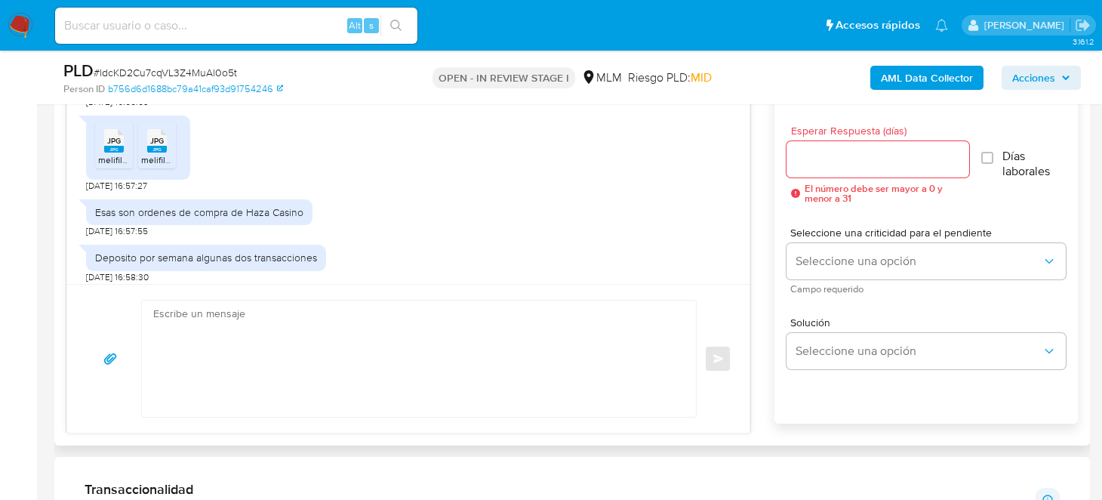
scroll to position [548, 0]
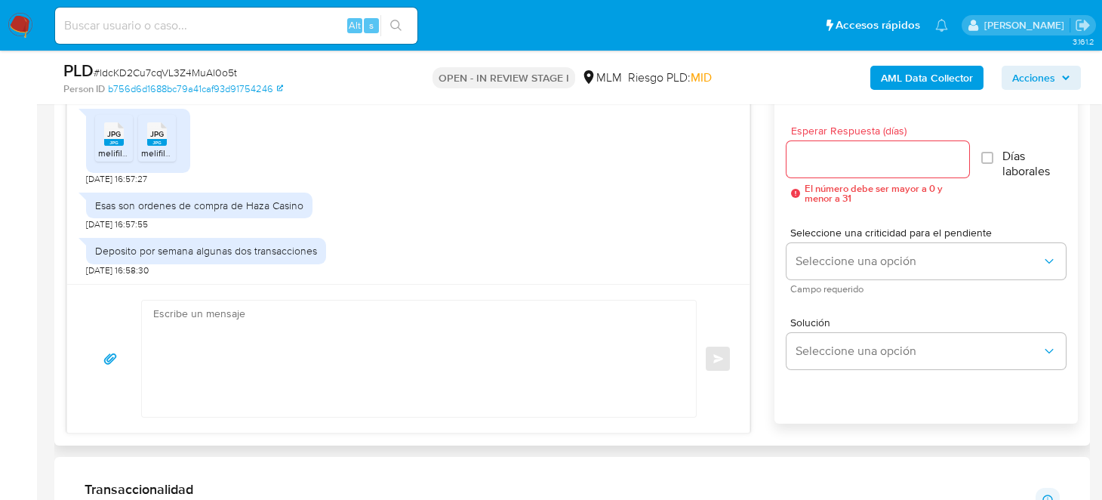
click at [159, 140] on rect at bounding box center [157, 142] width 20 height 7
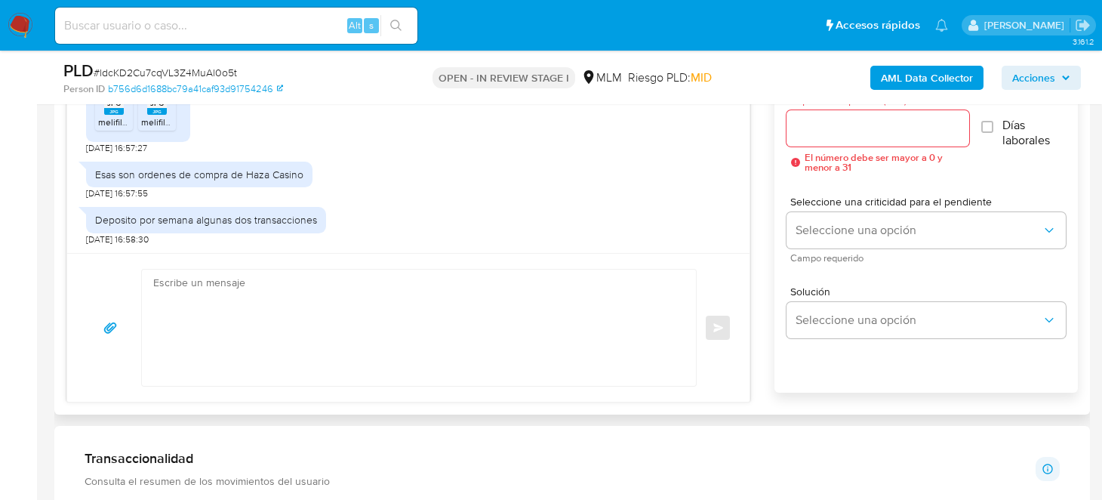
scroll to position [830, 0]
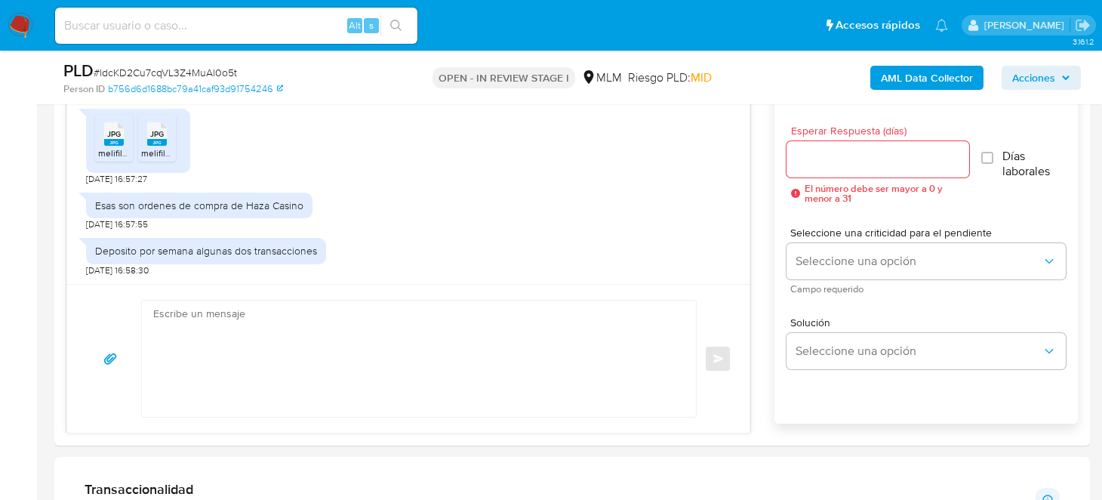
drag, startPoint x: 597, startPoint y: 470, endPoint x: 642, endPoint y: 492, distance: 49.6
